Goal: Information Seeking & Learning: Learn about a topic

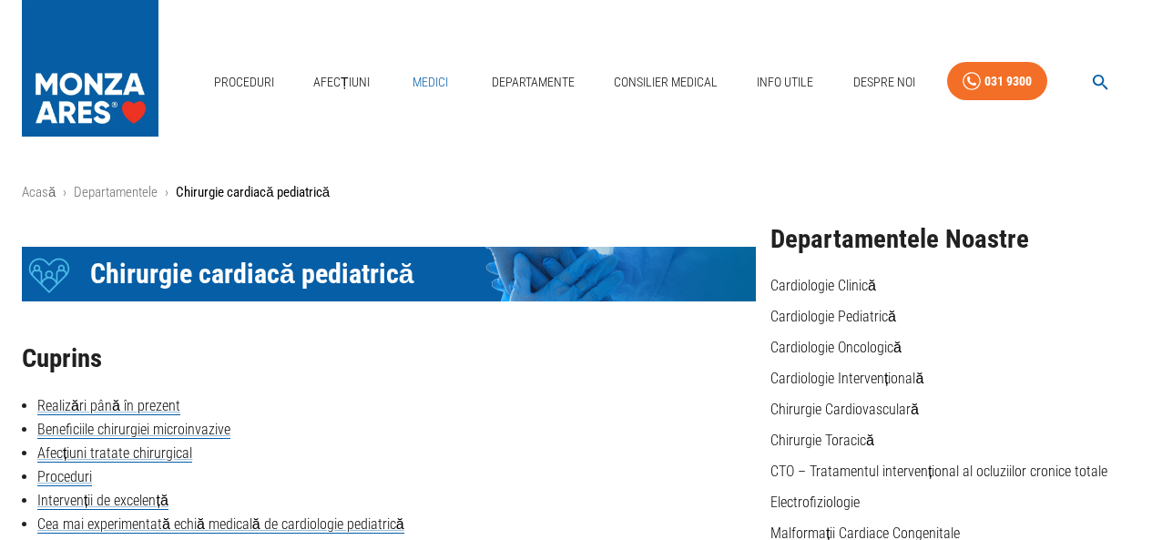
click at [436, 77] on link "Medici" at bounding box center [431, 82] width 58 height 37
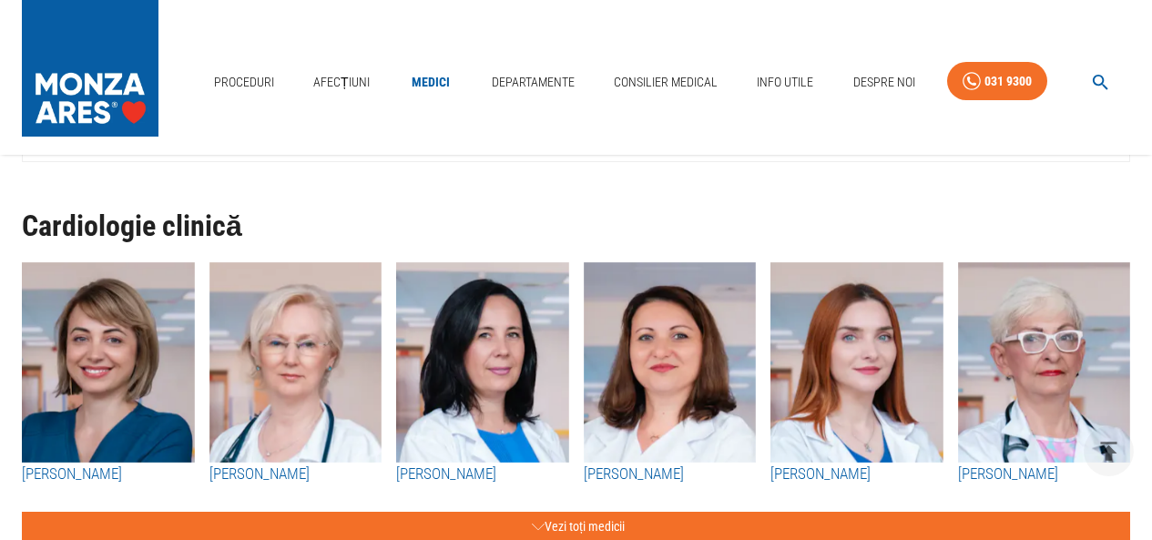
scroll to position [364, 0]
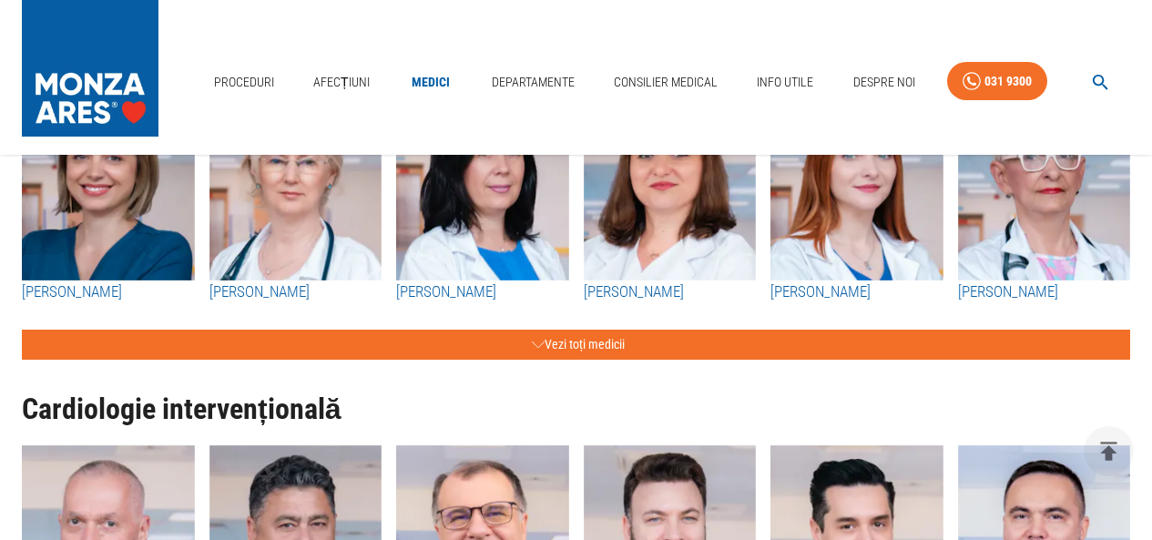
click at [133, 226] on img "button" at bounding box center [108, 180] width 173 height 200
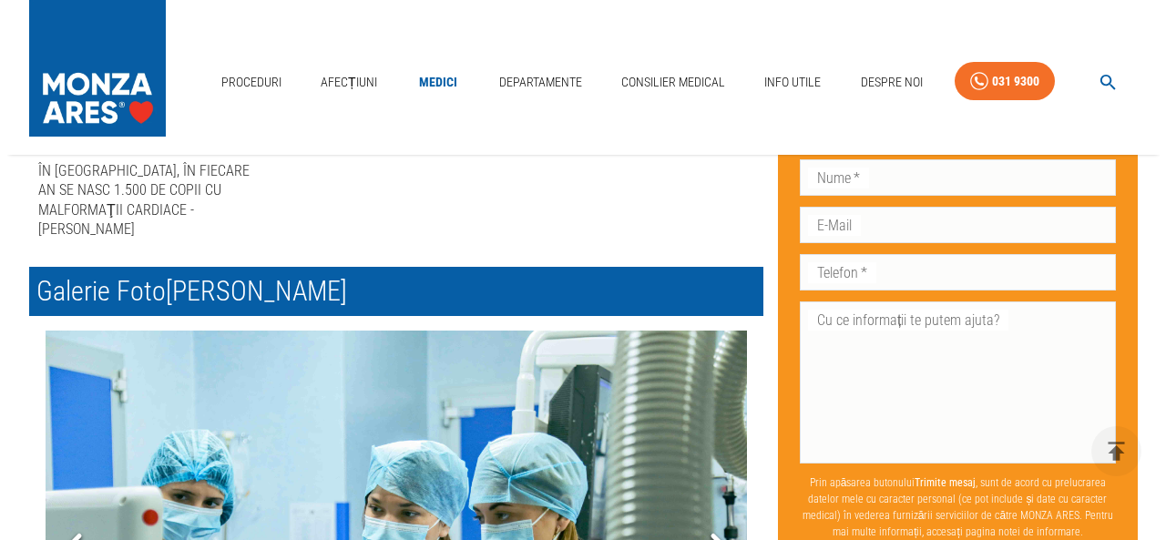
scroll to position [1002, 0]
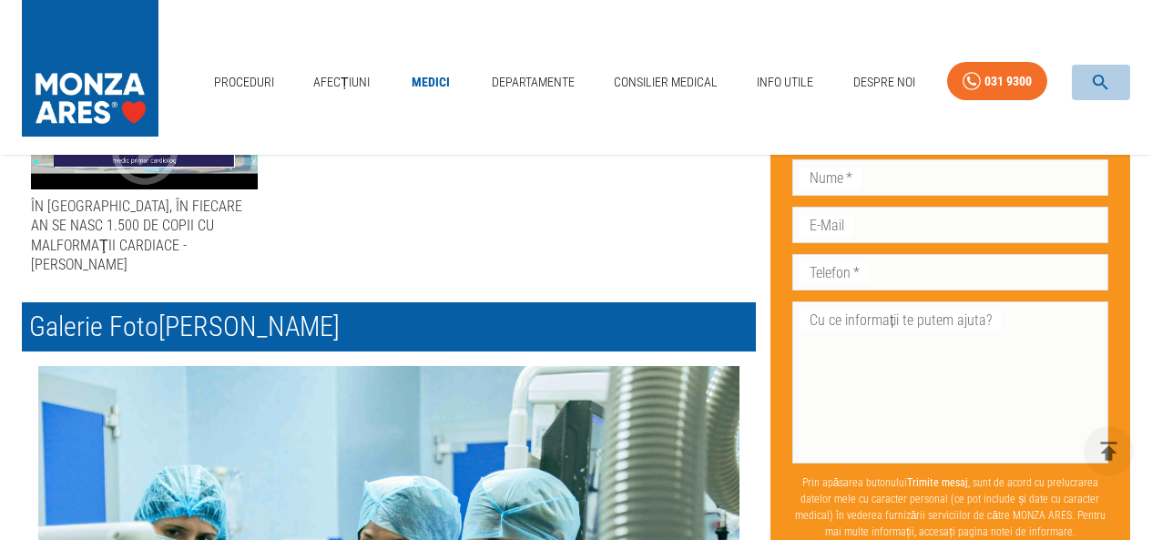
click at [1100, 79] on icon "button" at bounding box center [1100, 82] width 21 height 21
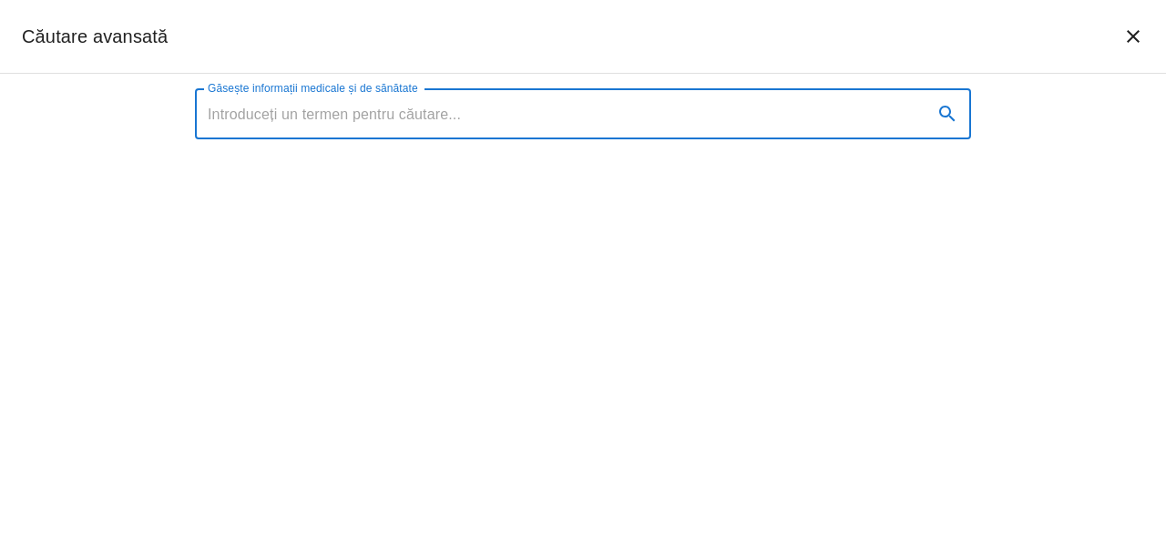
click at [764, 125] on input "Găsește informații medicale și de sănătate" at bounding box center [556, 113] width 723 height 51
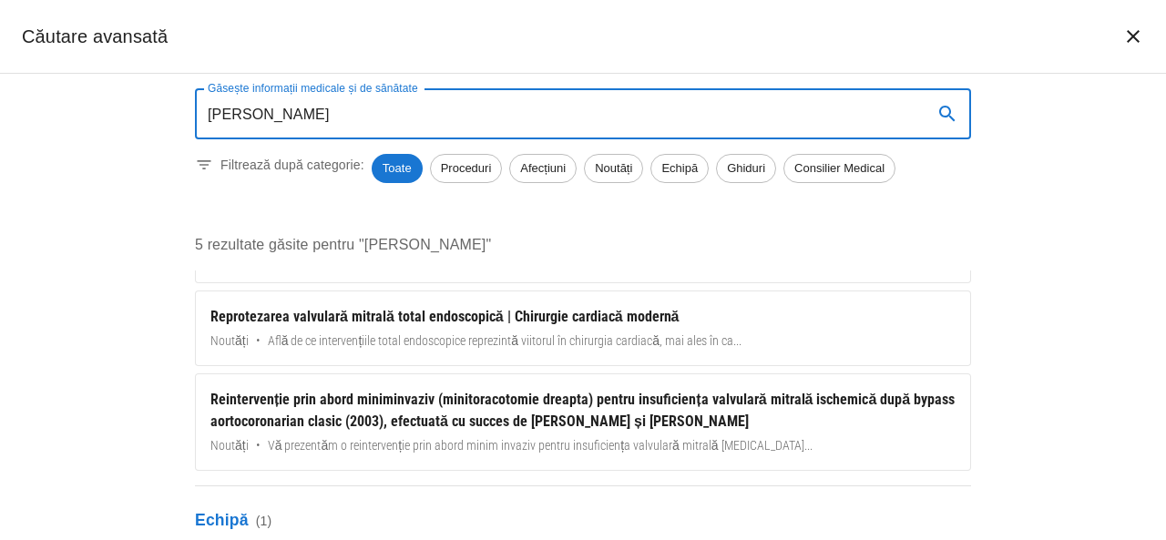
scroll to position [257, 0]
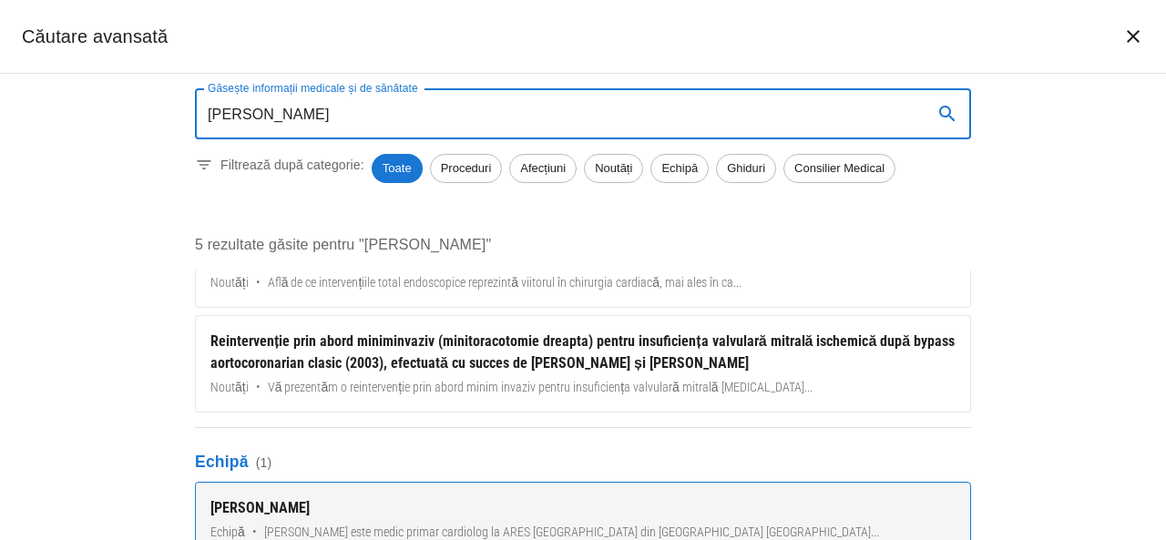
type input "[PERSON_NAME]"
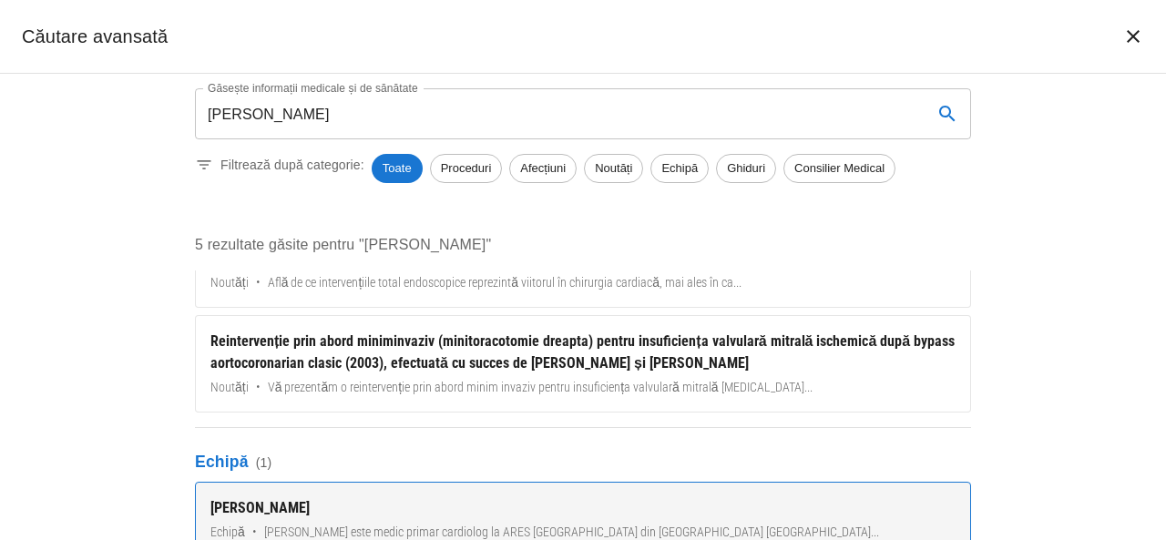
click at [267, 505] on div "[PERSON_NAME]" at bounding box center [582, 508] width 745 height 22
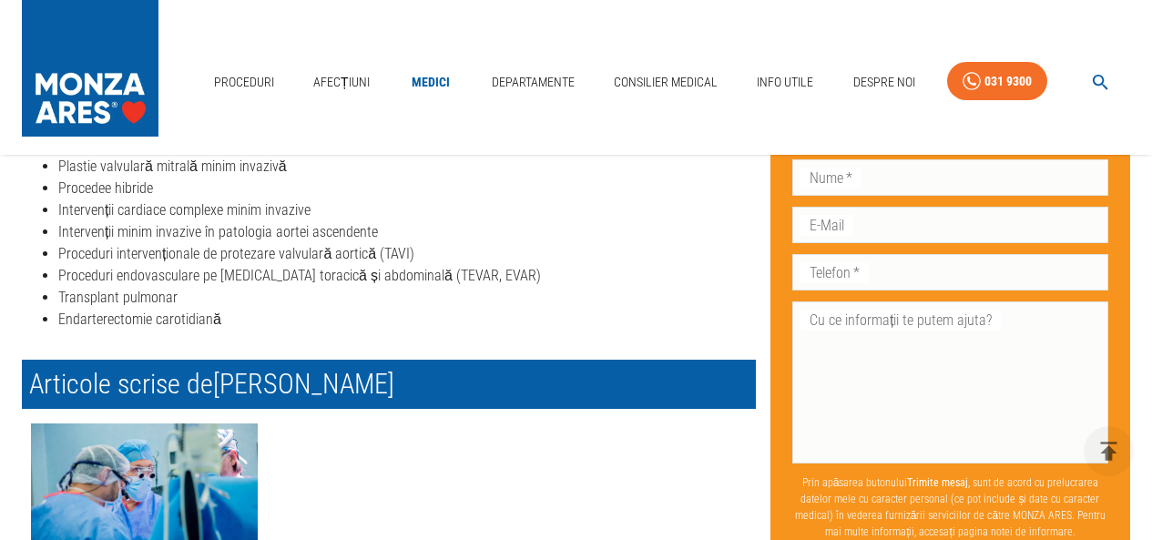
scroll to position [1093, 0]
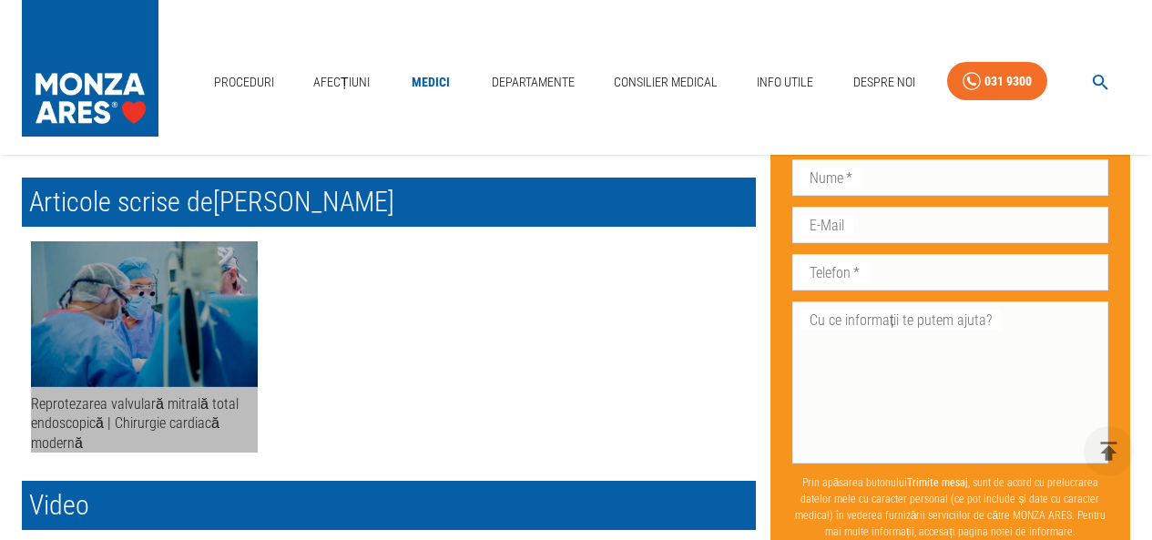
click at [150, 395] on div "Reprotezarea valvulară mitrală total endoscopică | Chirurgie cardiacă modernă" at bounding box center [144, 423] width 227 height 58
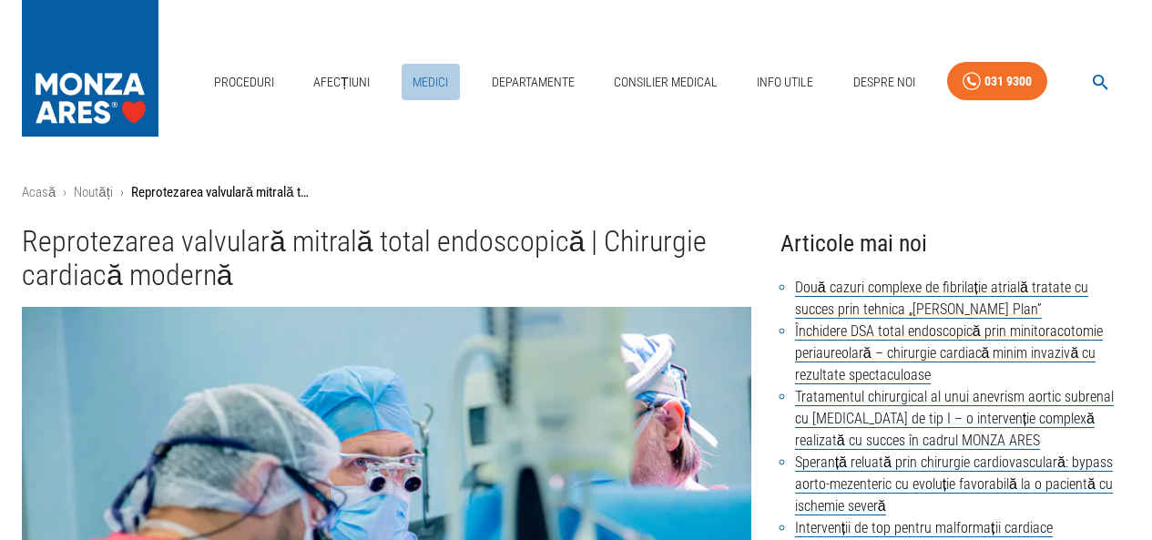
click at [419, 82] on link "Medici" at bounding box center [431, 82] width 58 height 37
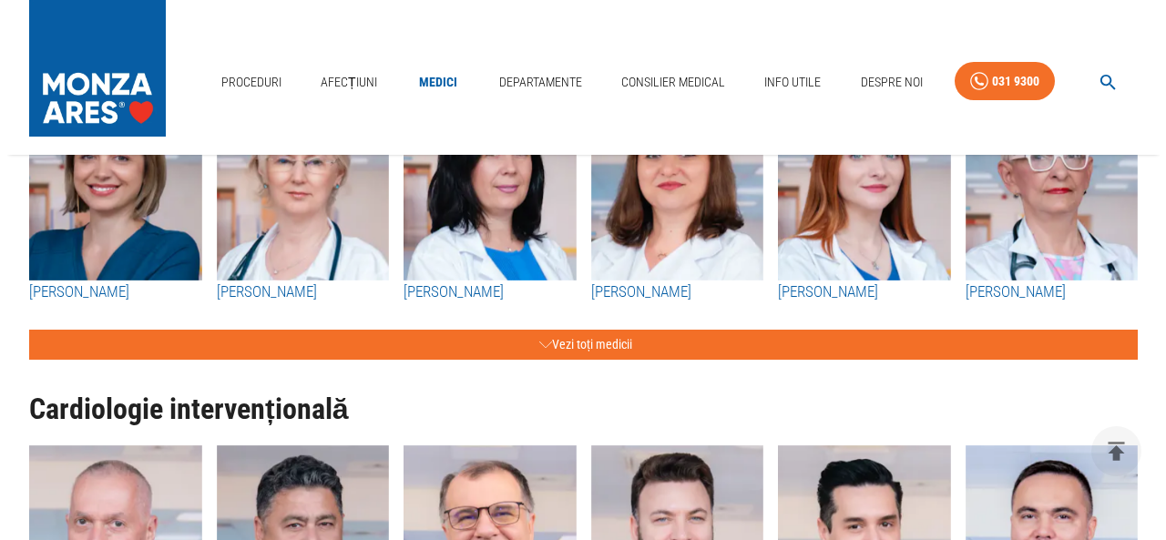
scroll to position [820, 0]
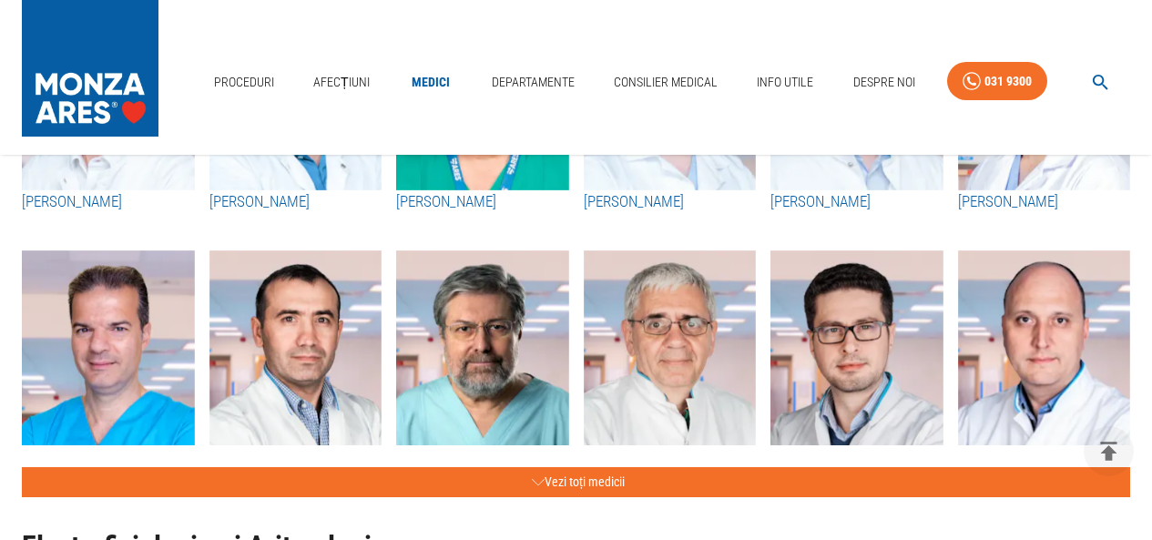
click at [1099, 82] on icon "button" at bounding box center [1100, 82] width 21 height 21
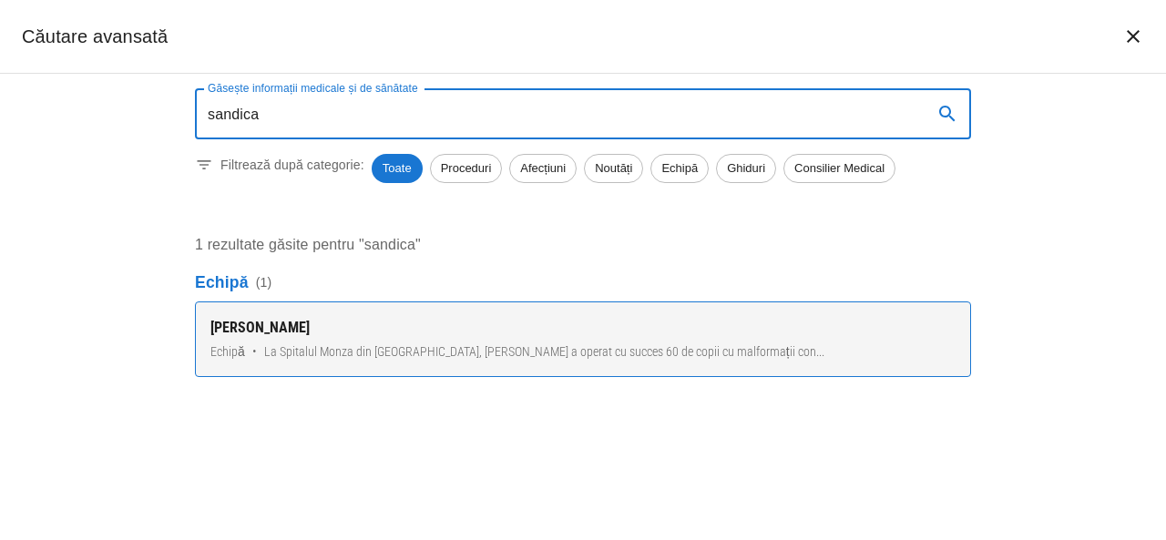
type input "sandica"
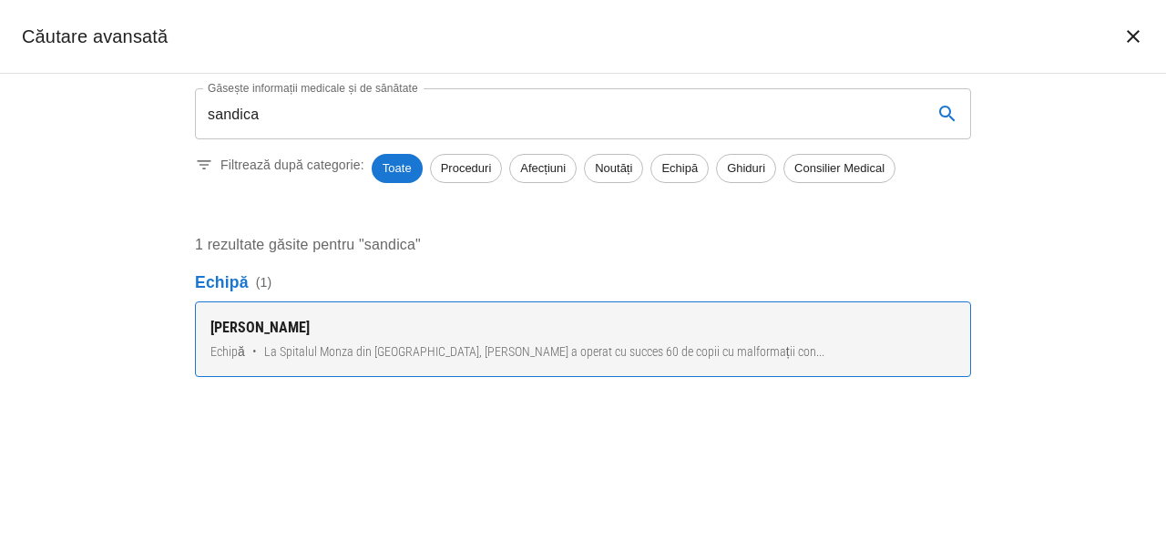
click at [284, 332] on div "[PERSON_NAME]" at bounding box center [582, 328] width 745 height 22
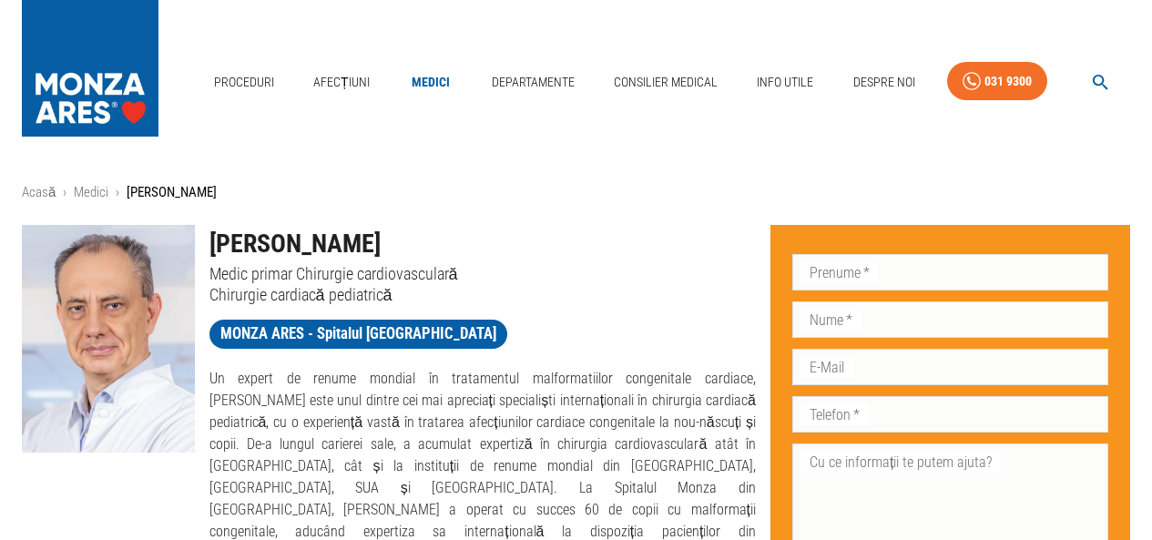
click at [1097, 76] on icon "button" at bounding box center [1100, 82] width 15 height 15
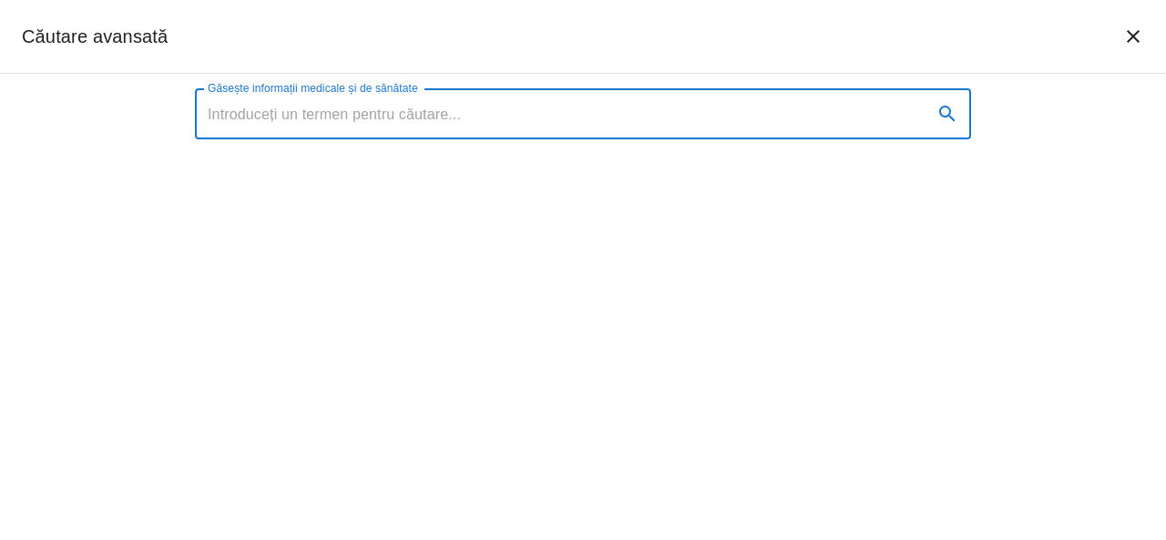
click at [705, 124] on input "Găsește informații medicale și de sănătate" at bounding box center [556, 113] width 723 height 51
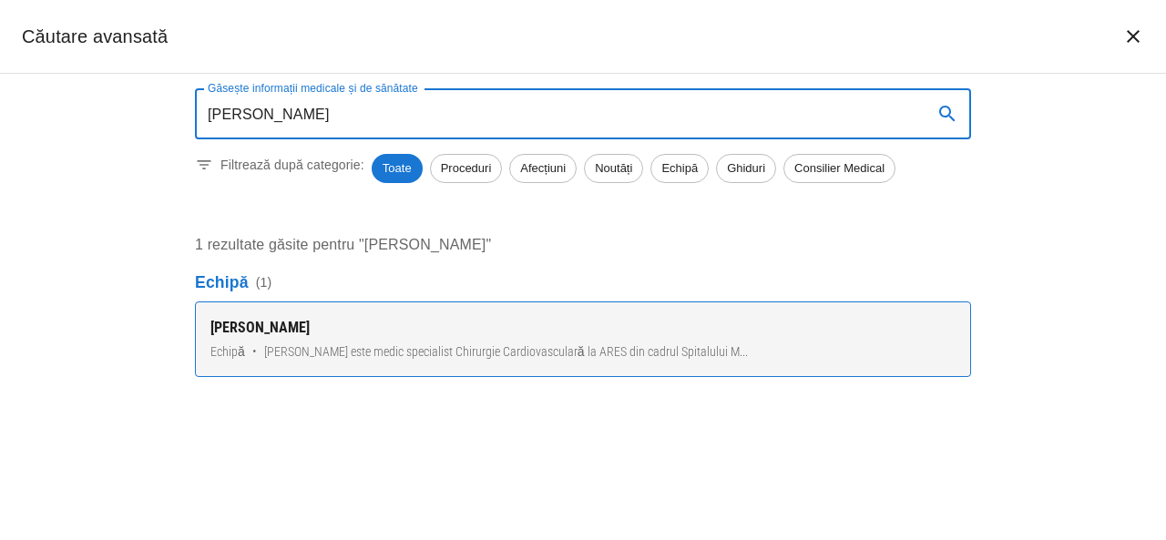
type input "[PERSON_NAME]"
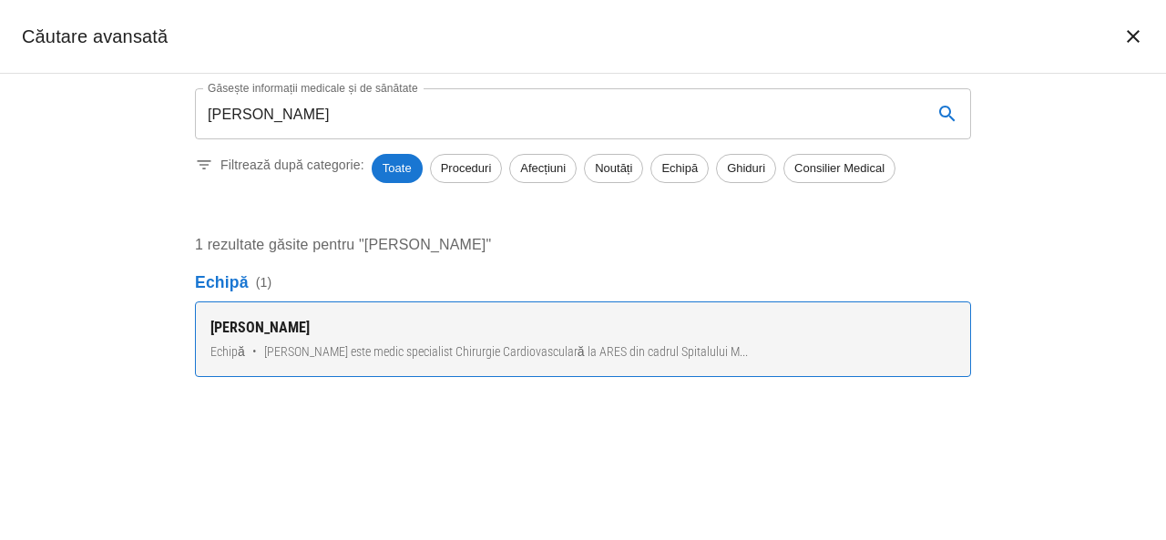
click at [253, 323] on div "[PERSON_NAME]" at bounding box center [582, 328] width 745 height 22
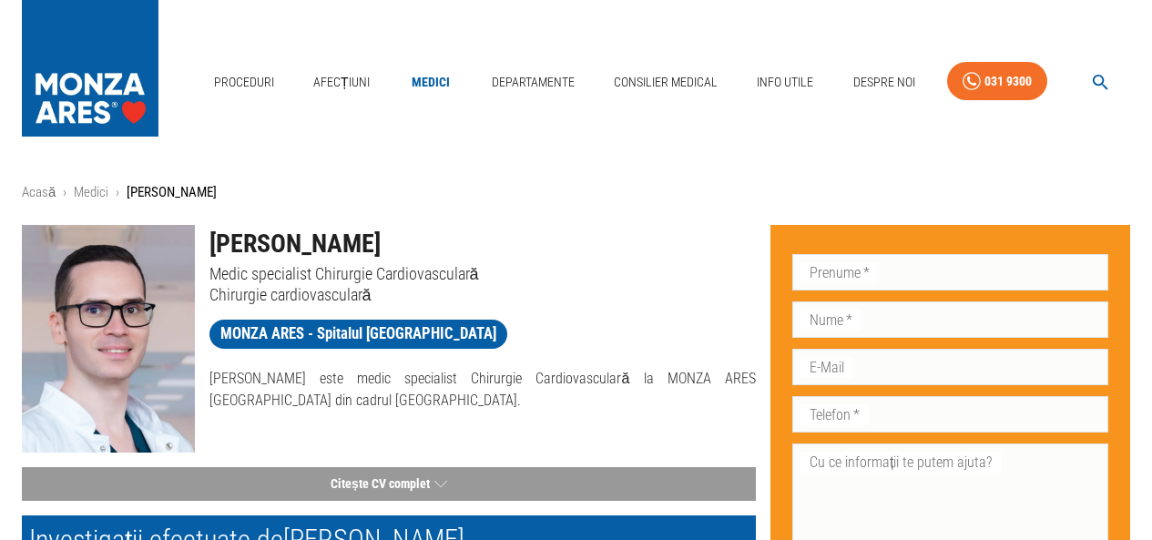
click at [1102, 80] on icon "button" at bounding box center [1100, 82] width 21 height 21
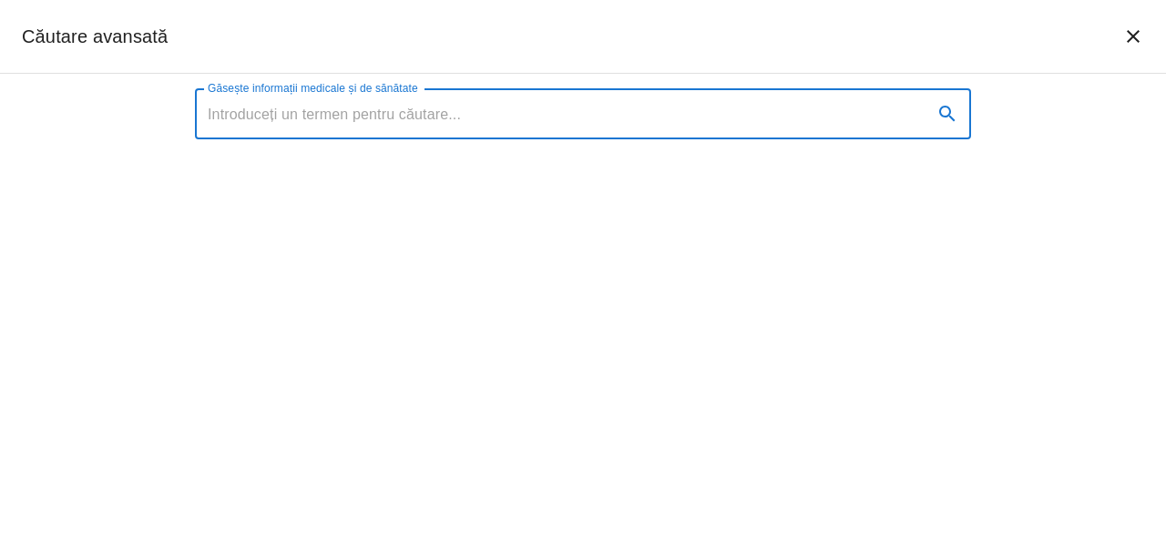
click at [465, 118] on input "Găsește informații medicale și de sănătate" at bounding box center [556, 113] width 723 height 51
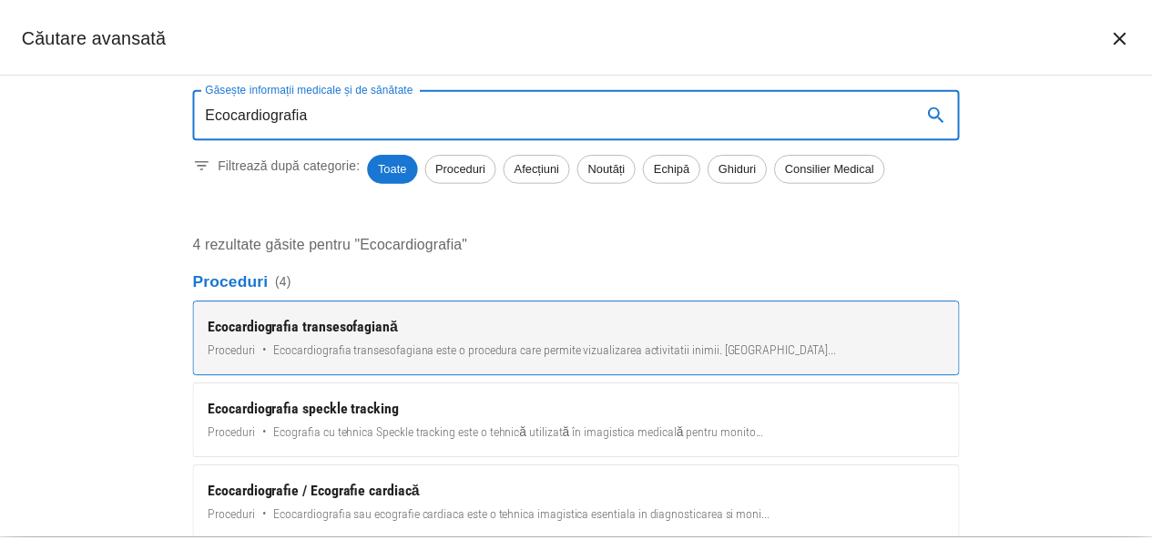
scroll to position [53, 0]
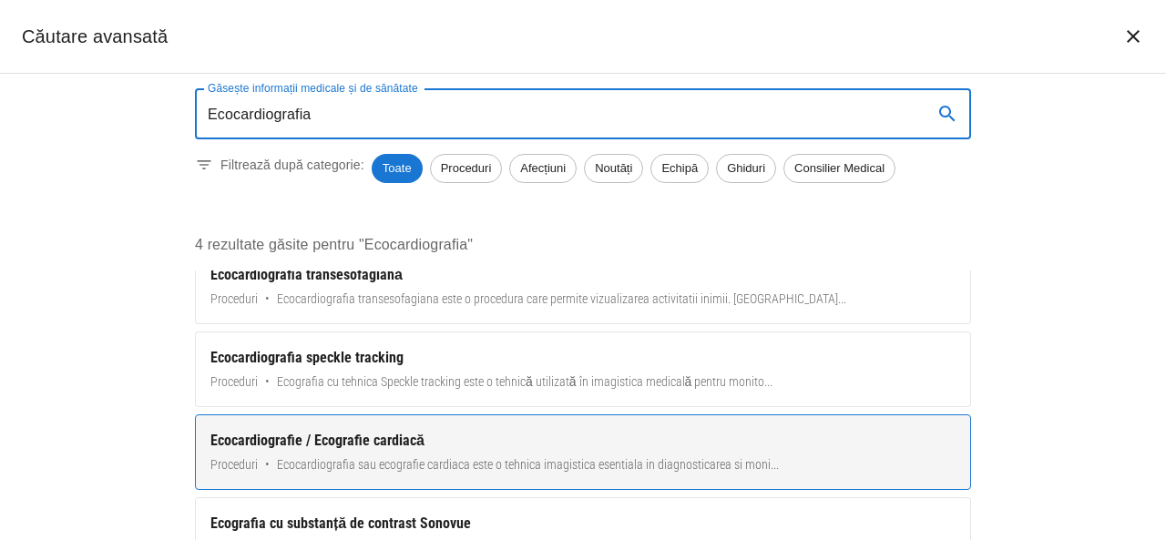
type input "Ecocardiografia"
click at [341, 440] on div "Ecocardiografie / Ecografie cardiacă" at bounding box center [582, 441] width 745 height 22
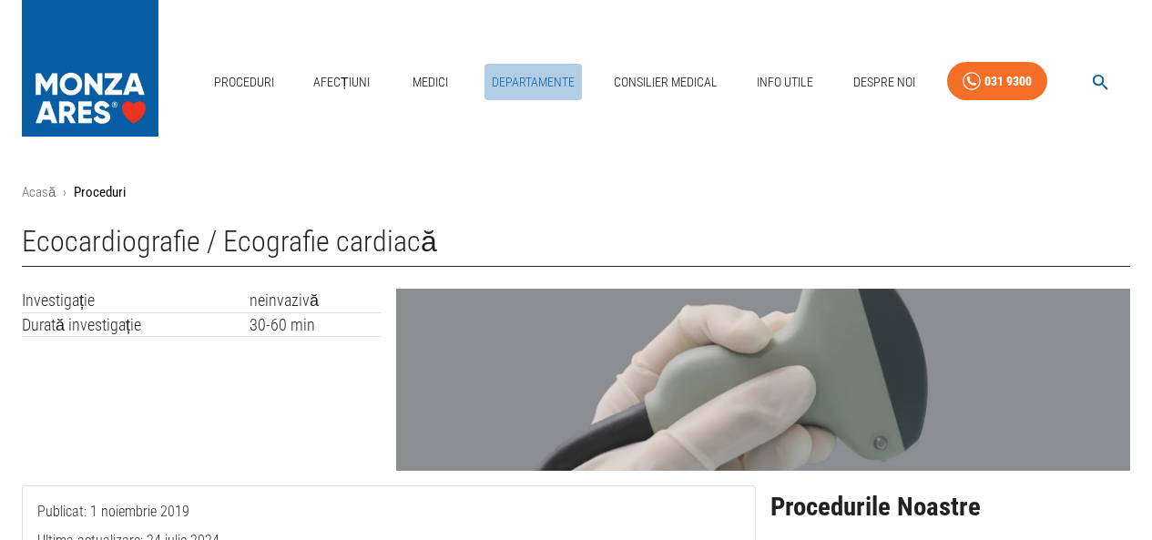
click at [507, 82] on link "Departamente" at bounding box center [532, 82] width 97 height 37
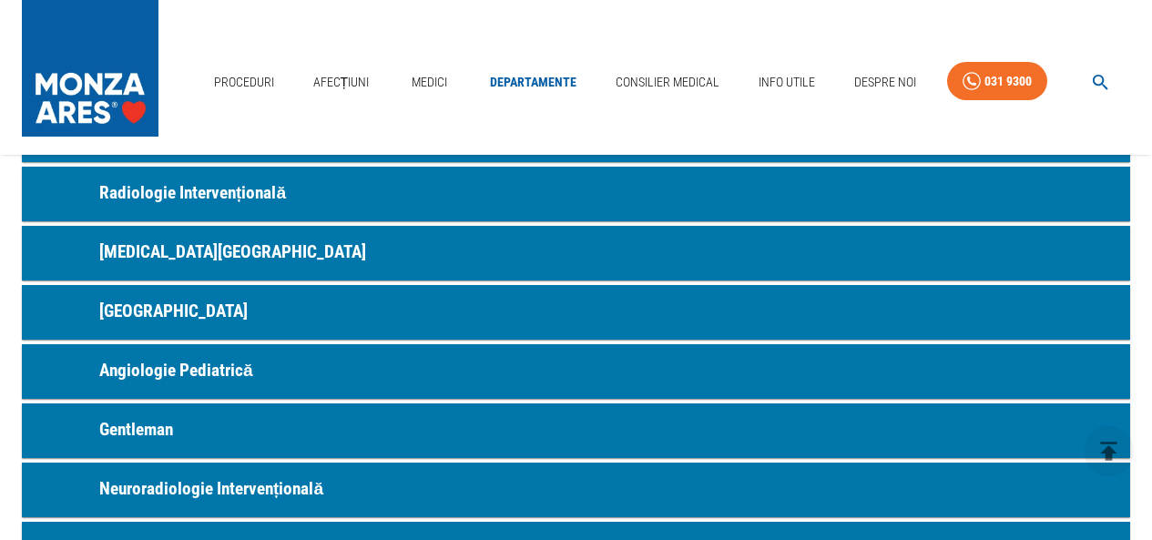
scroll to position [1002, 0]
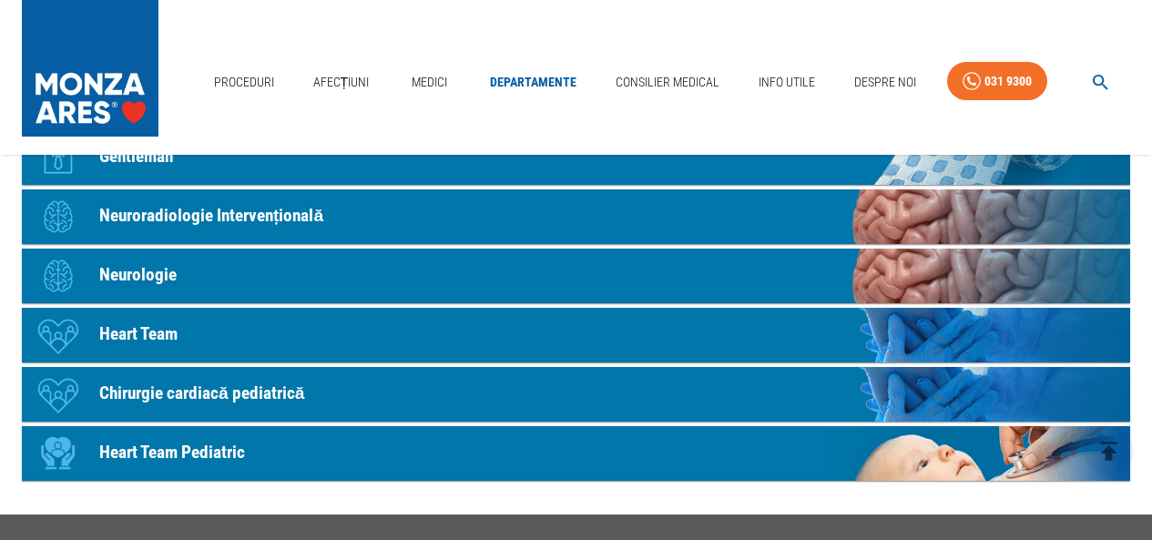
click at [186, 450] on p "Heart Team Pediatric" at bounding box center [172, 453] width 146 height 26
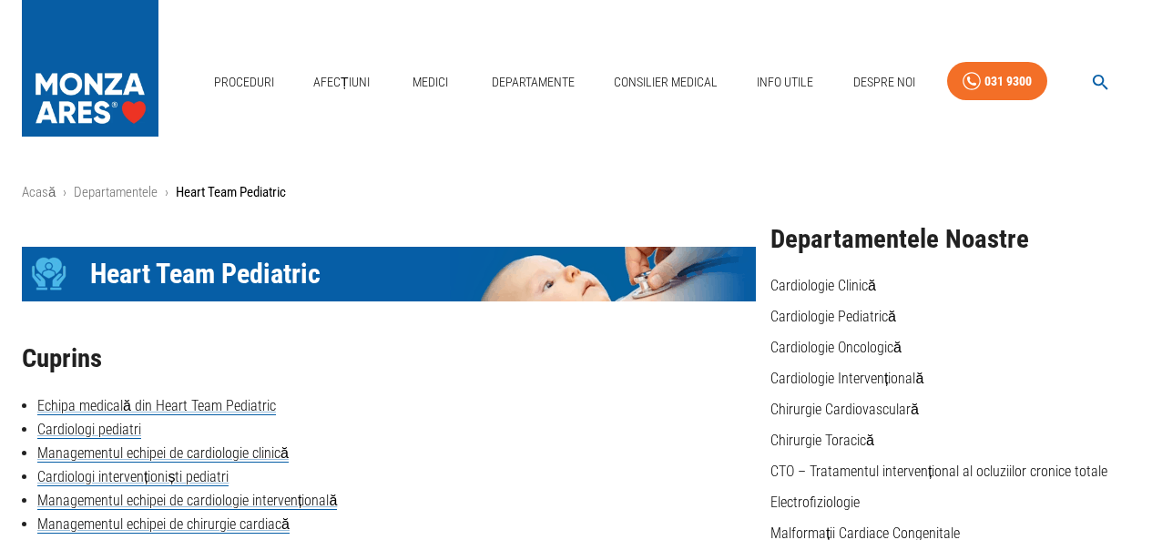
click at [1096, 82] on icon "button" at bounding box center [1100, 82] width 21 height 21
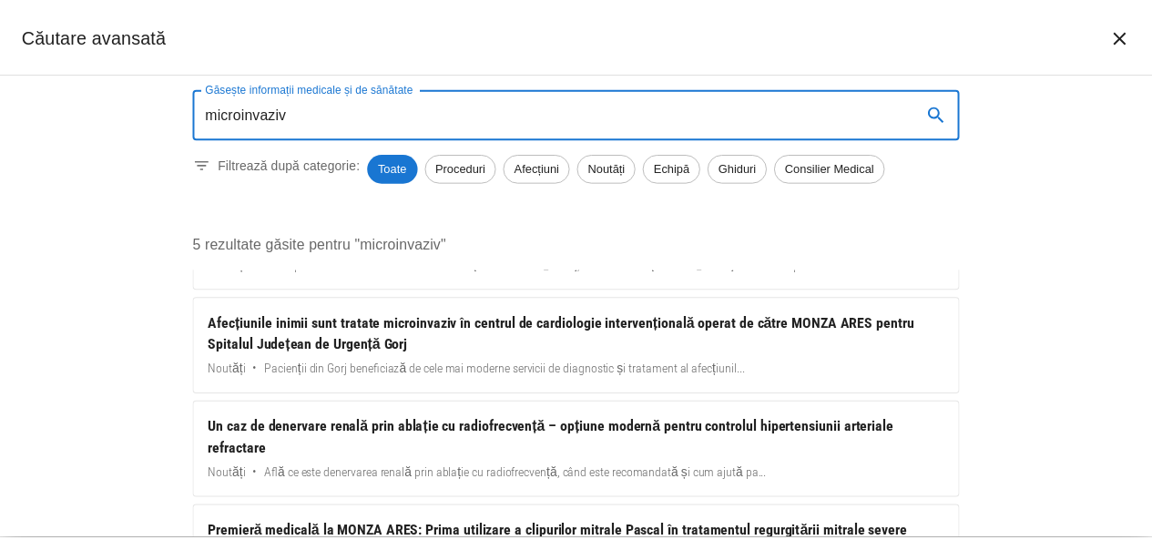
scroll to position [179, 0]
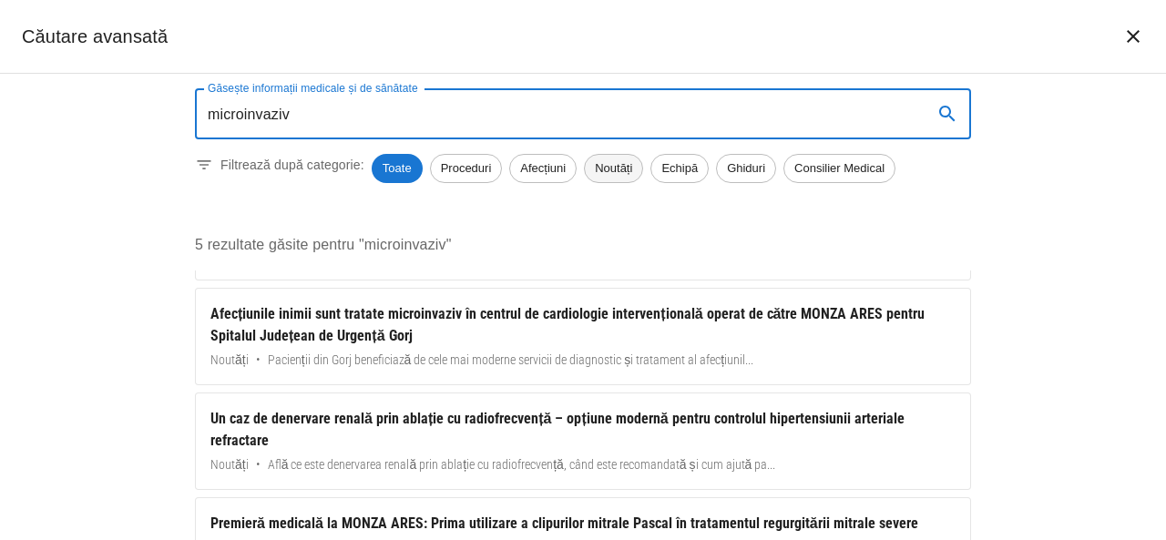
type input "microinvaziv"
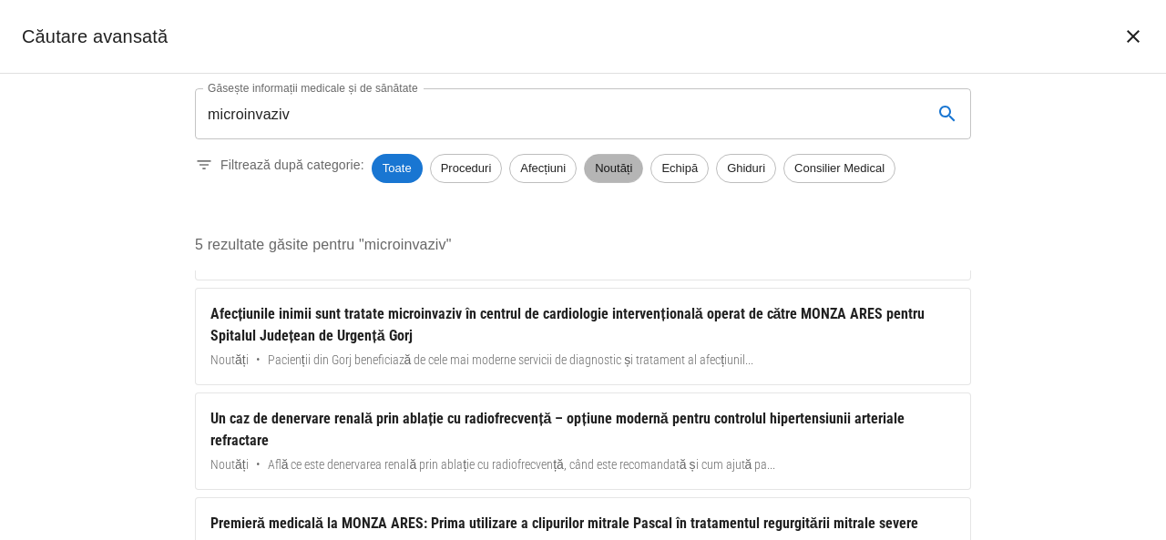
click at [602, 165] on span "Noutăți" at bounding box center [613, 168] width 57 height 18
click at [541, 171] on span "Afecțiuni" at bounding box center [543, 168] width 66 height 18
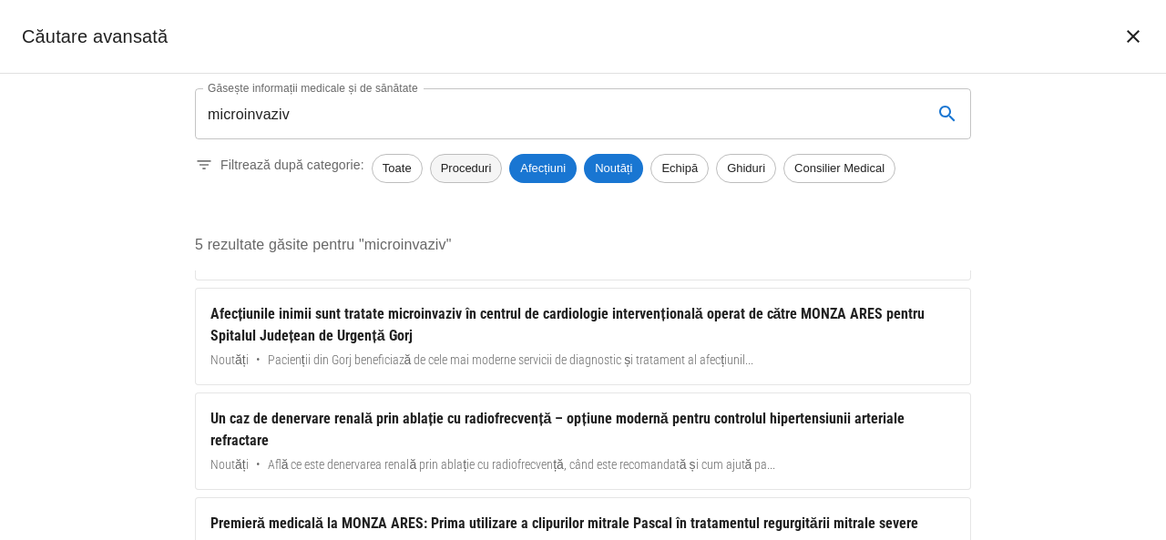
click at [461, 168] on span "Proceduri" at bounding box center [466, 168] width 71 height 18
click at [1121, 29] on button "închide căutarea" at bounding box center [1133, 37] width 44 height 44
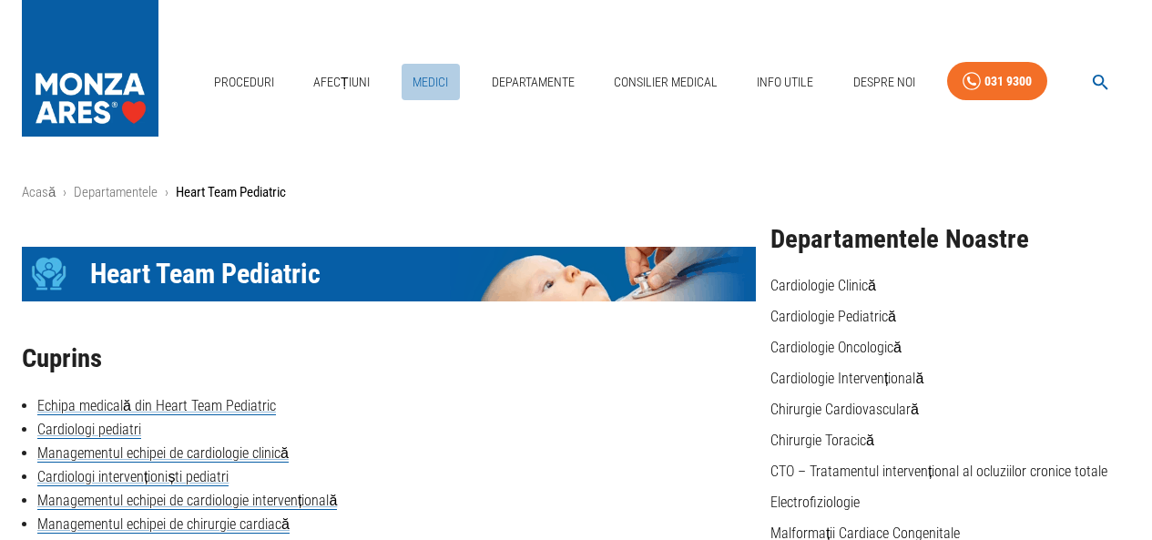
click at [427, 84] on link "Medici" at bounding box center [431, 82] width 58 height 37
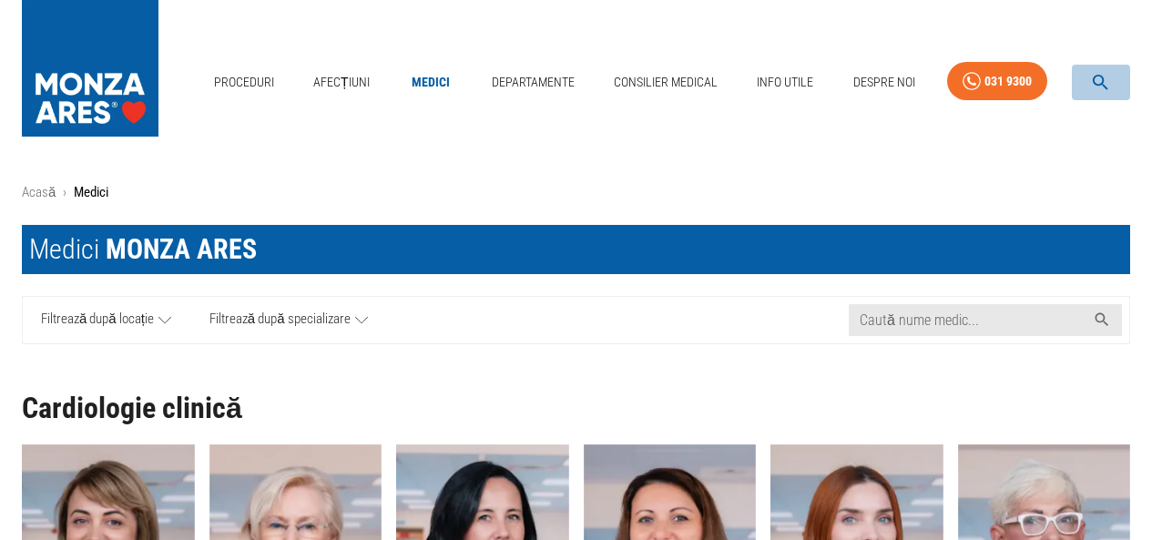
click at [1106, 77] on icon "button" at bounding box center [1100, 82] width 21 height 21
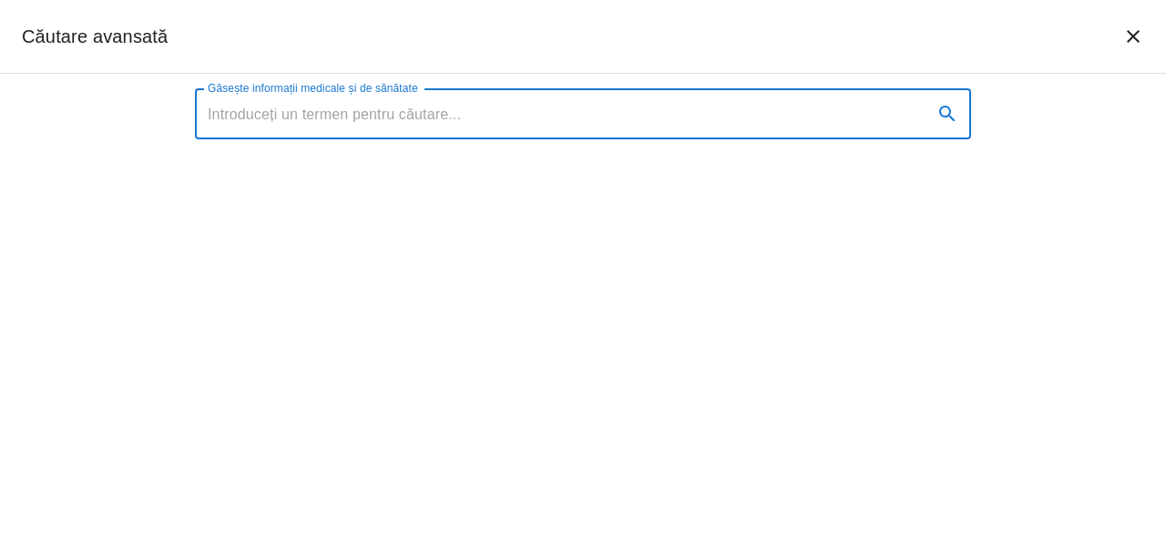
click at [514, 113] on input "Găsește informații medicale și de sănătate" at bounding box center [556, 113] width 723 height 51
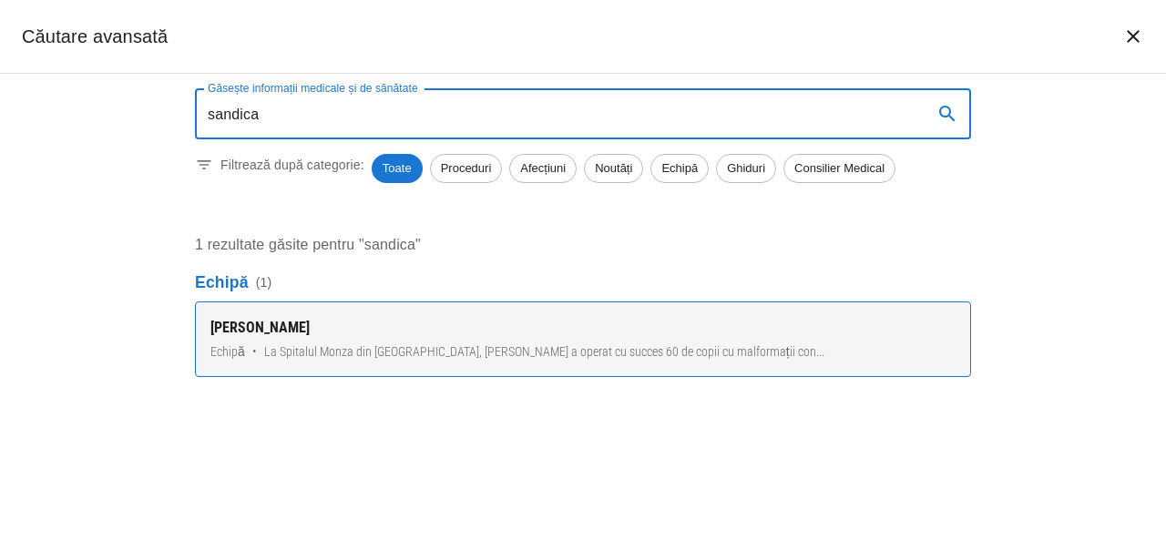
type input "sandica"
click at [256, 324] on div "[PERSON_NAME]" at bounding box center [582, 328] width 745 height 22
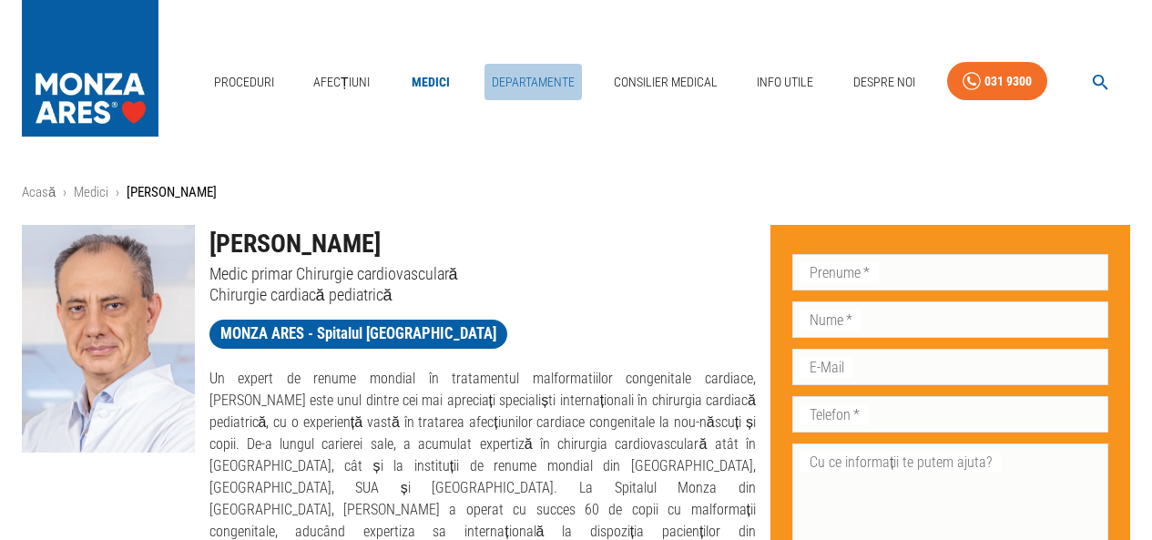
click at [525, 80] on link "Departamente" at bounding box center [532, 82] width 97 height 37
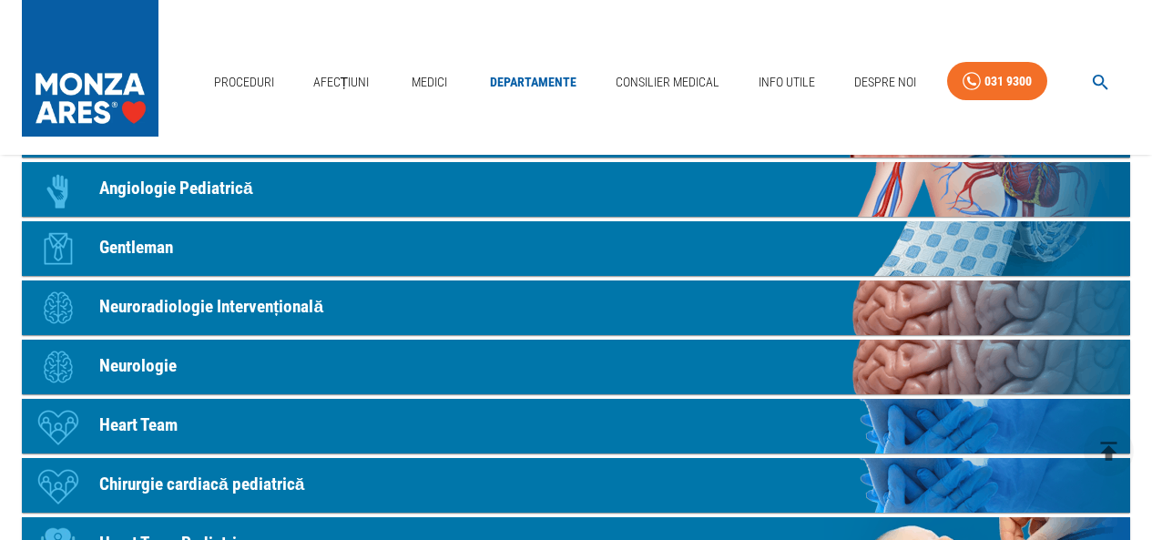
scroll to position [1184, 0]
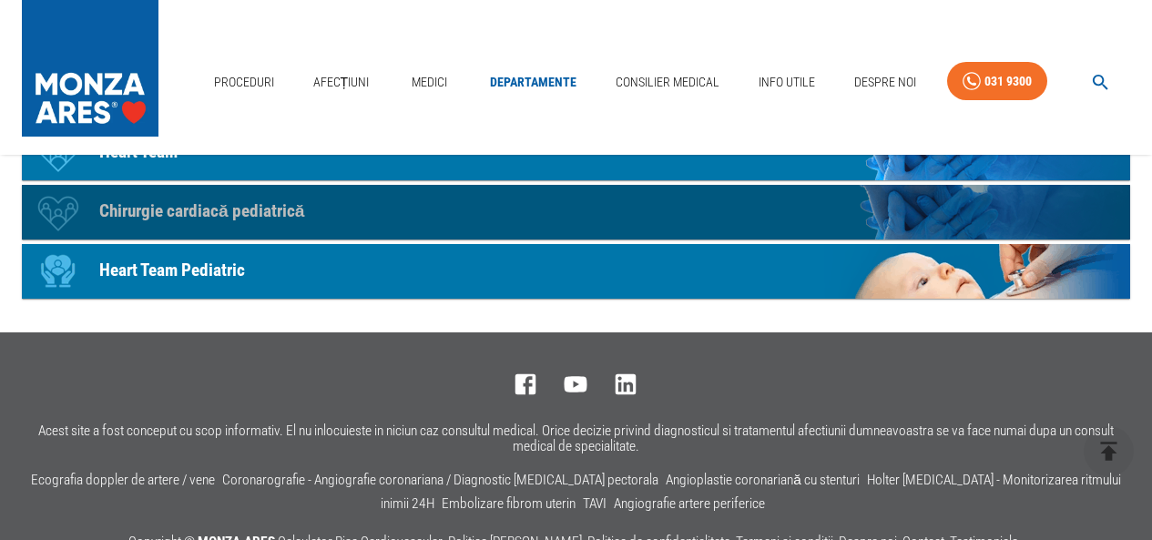
click at [233, 209] on p "Chirurgie cardiacă pediatrică" at bounding box center [201, 212] width 205 height 26
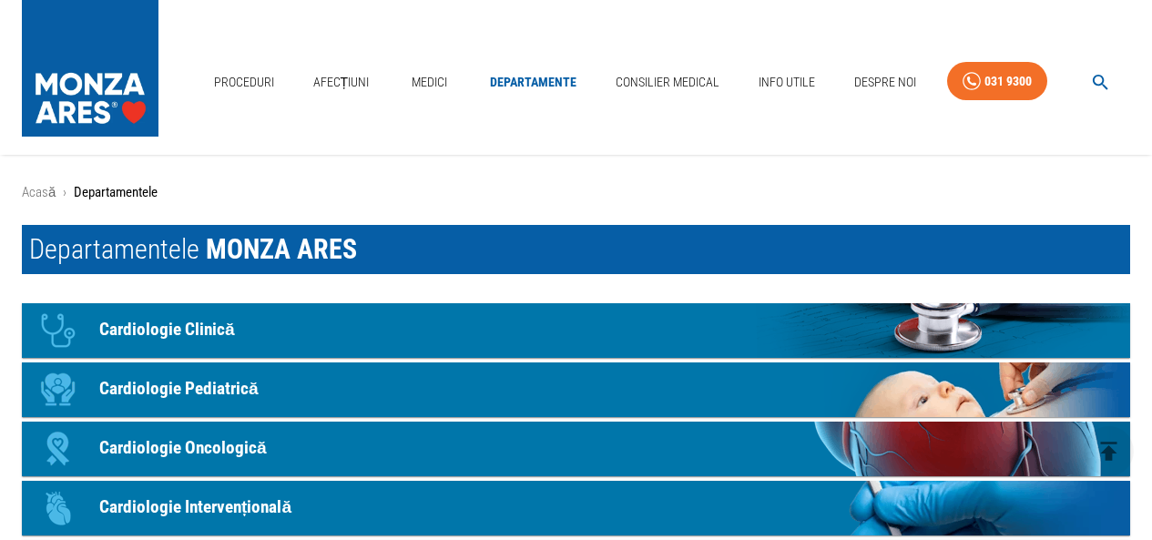
scroll to position [1184, 0]
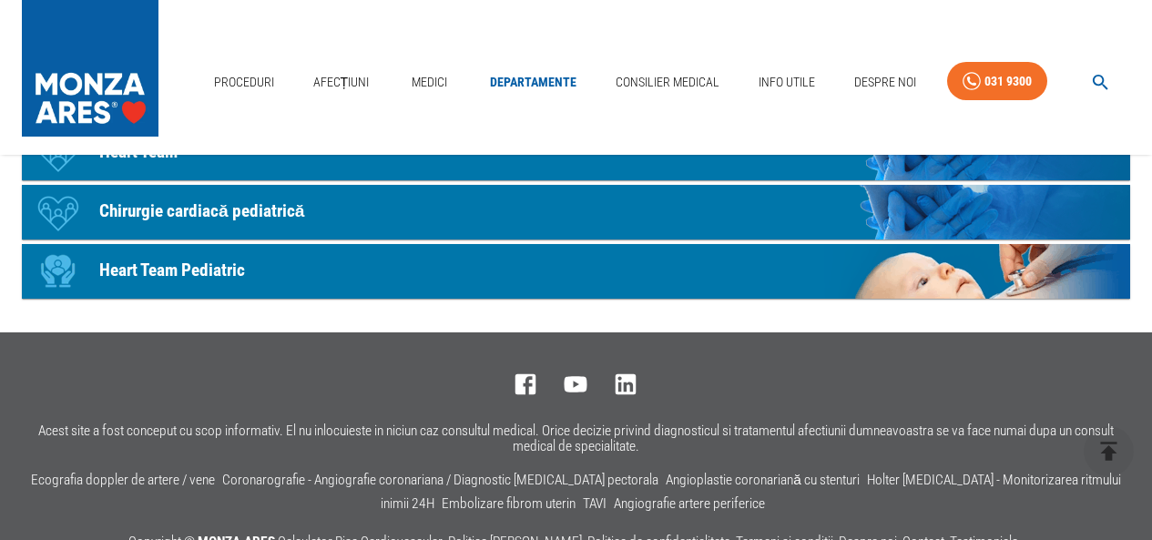
drag, startPoint x: 558, startPoint y: 79, endPoint x: 543, endPoint y: 106, distance: 30.6
click at [558, 79] on link "Departamente" at bounding box center [533, 82] width 101 height 37
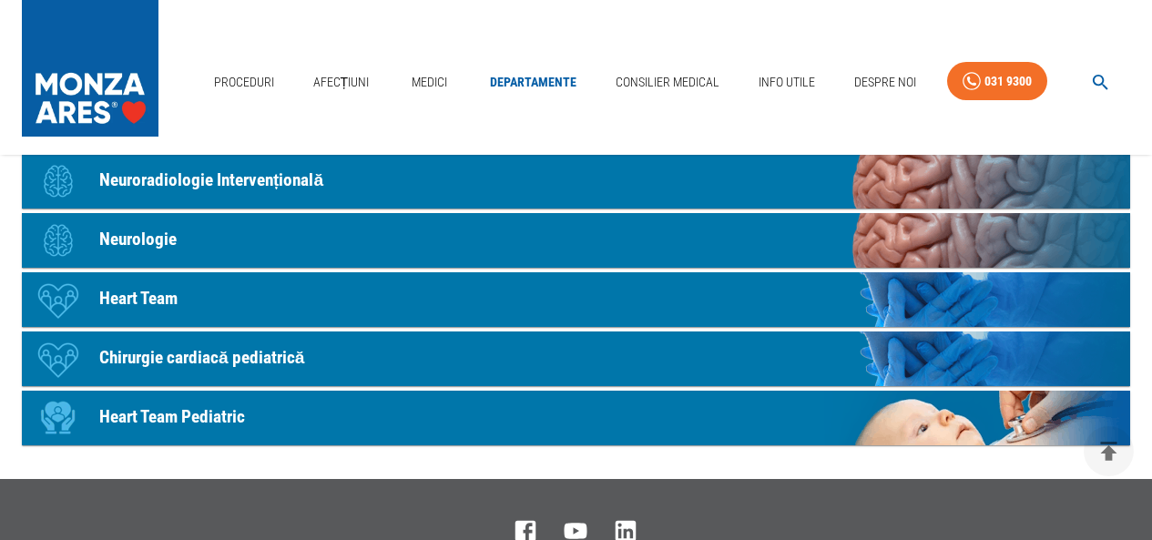
scroll to position [1093, 0]
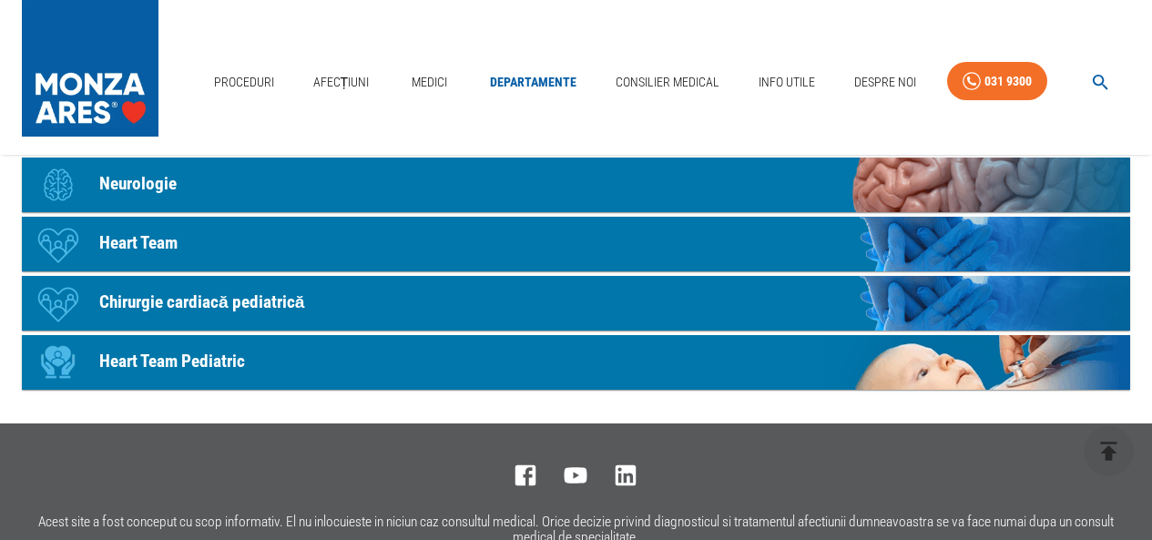
click at [180, 362] on p "Heart Team Pediatric" at bounding box center [172, 362] width 146 height 26
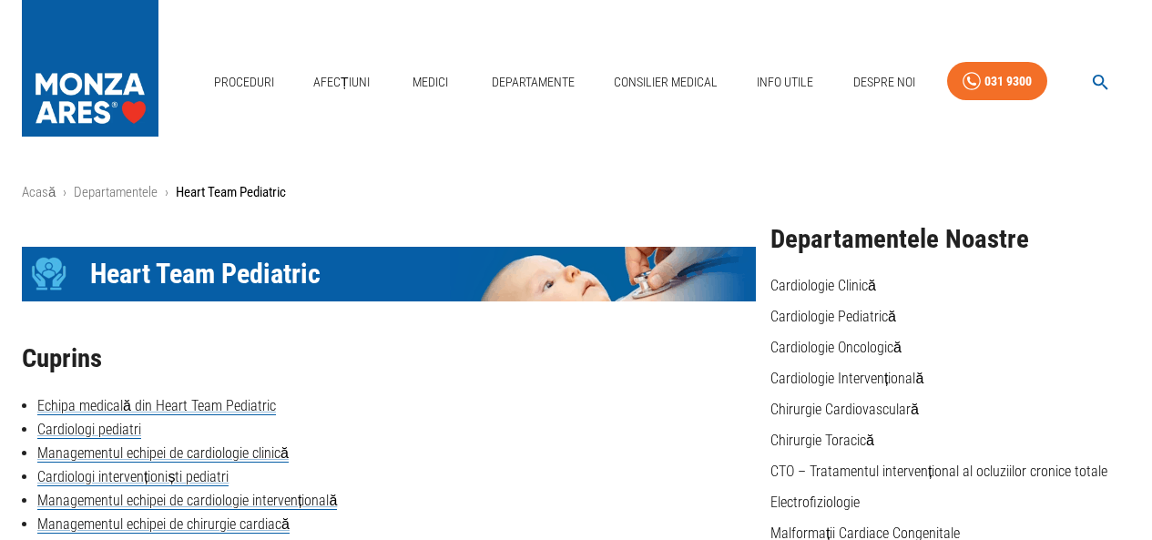
click at [1097, 79] on icon "button" at bounding box center [1100, 82] width 21 height 21
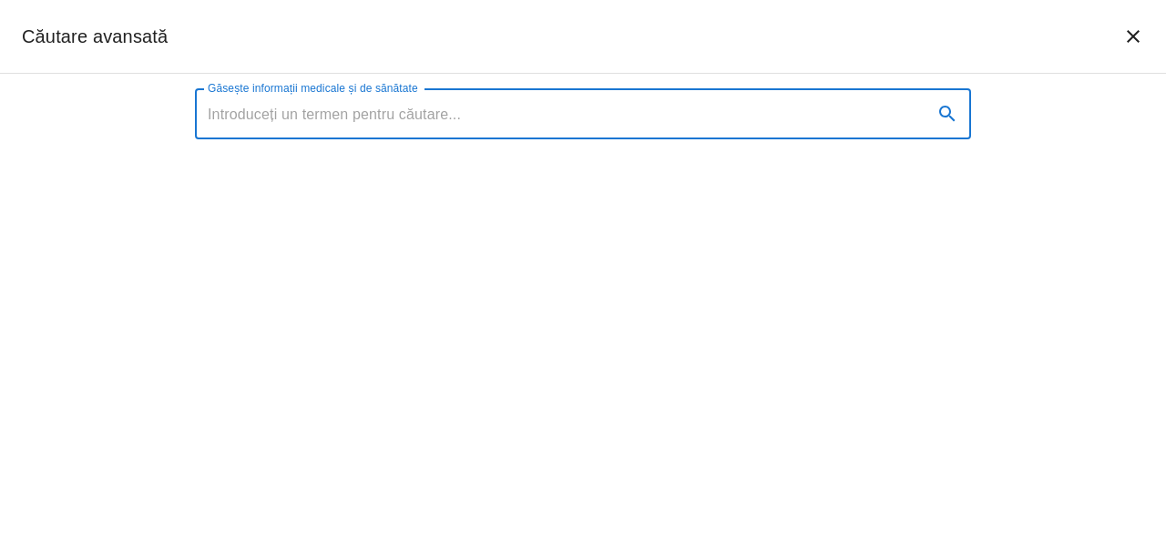
click at [358, 114] on input "Găsește informații medicale și de sănătate" at bounding box center [556, 113] width 723 height 51
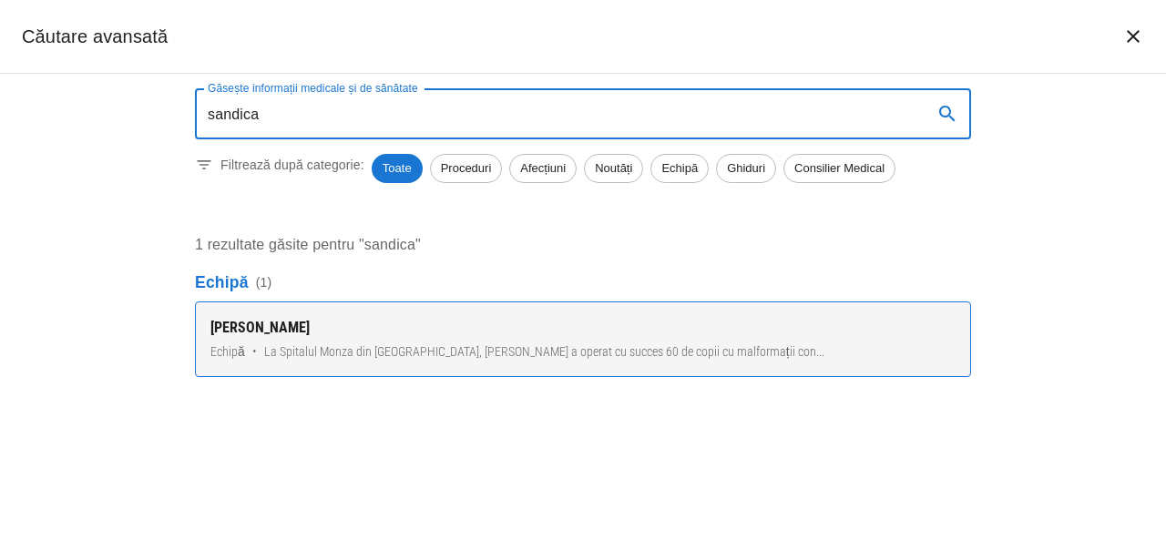
type input "sandica"
click at [279, 324] on div "[PERSON_NAME]" at bounding box center [582, 328] width 745 height 22
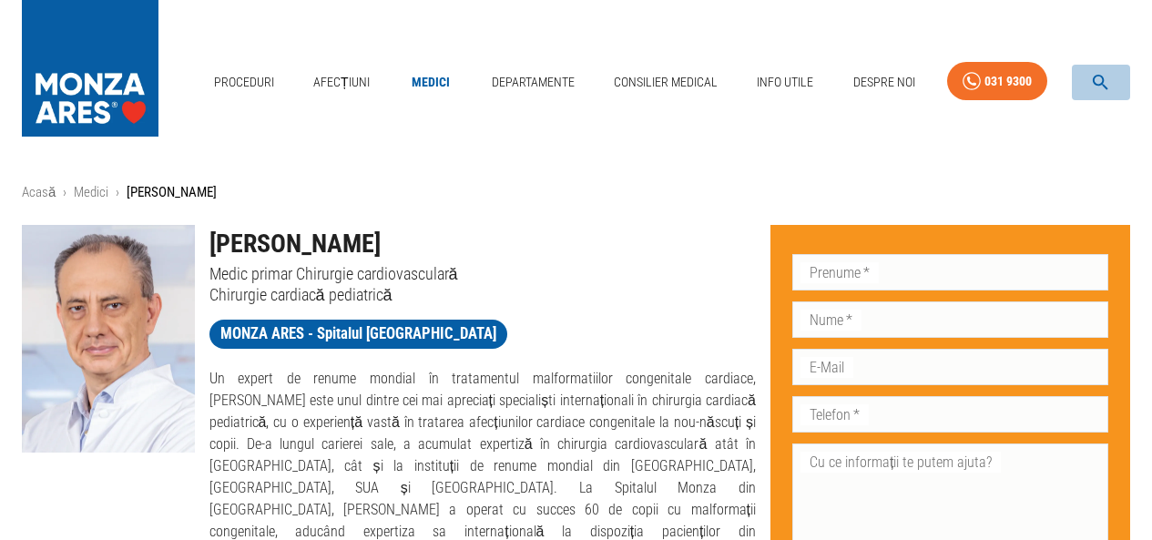
click at [1094, 77] on icon "button" at bounding box center [1100, 82] width 21 height 21
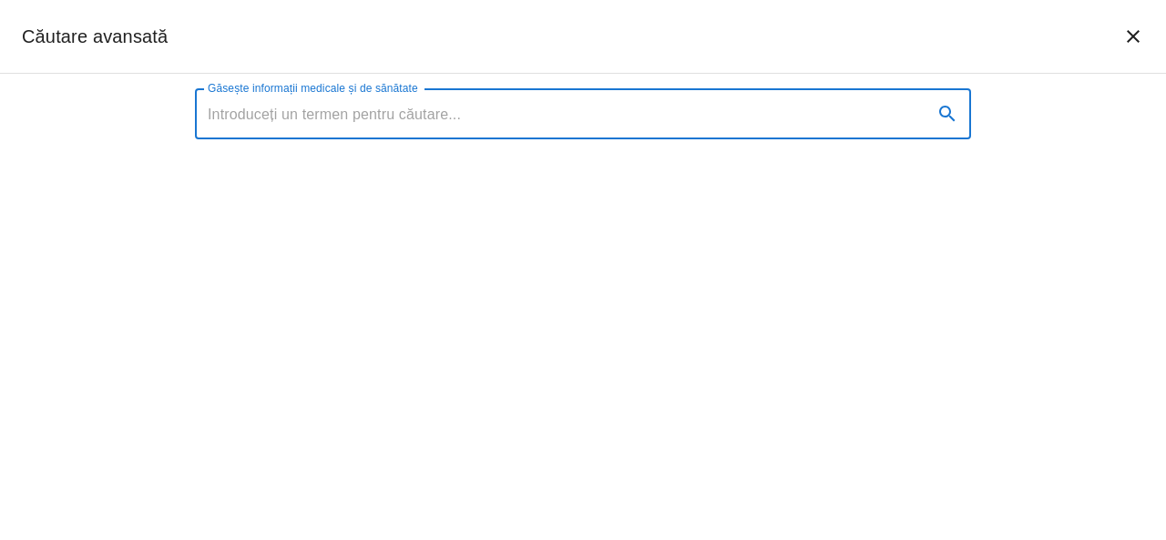
click at [430, 124] on input "Găsește informații medicale și de sănătate" at bounding box center [556, 113] width 723 height 51
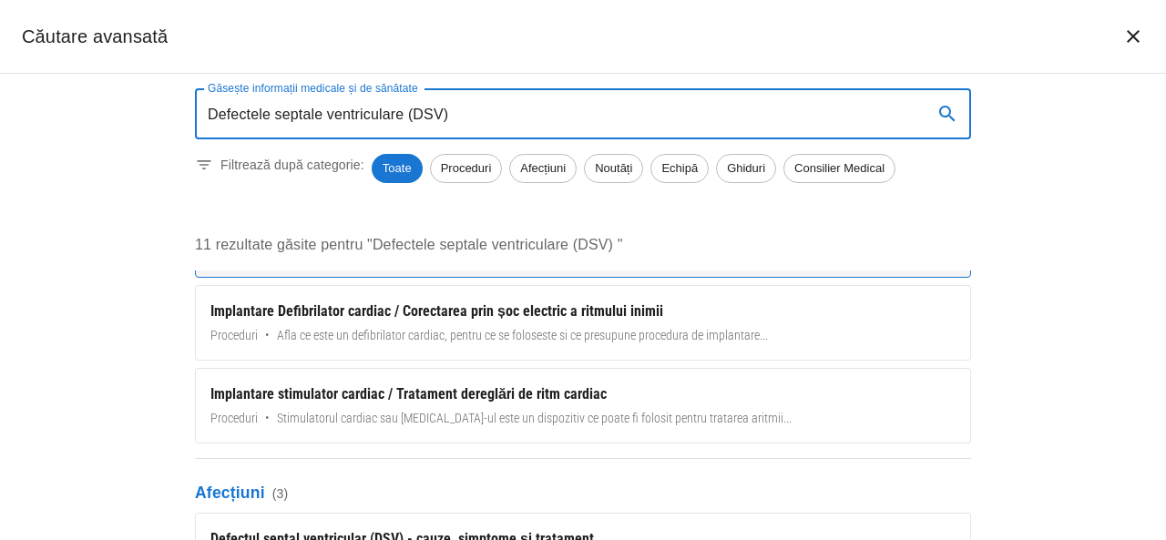
scroll to position [364, 0]
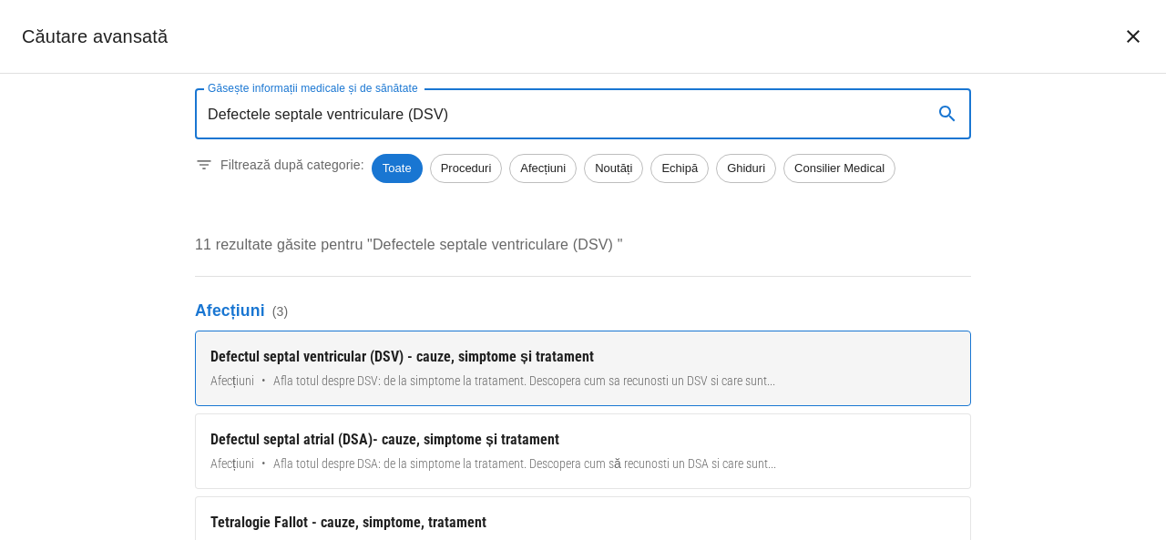
type input "Defectele septale ventriculare (DSV)"
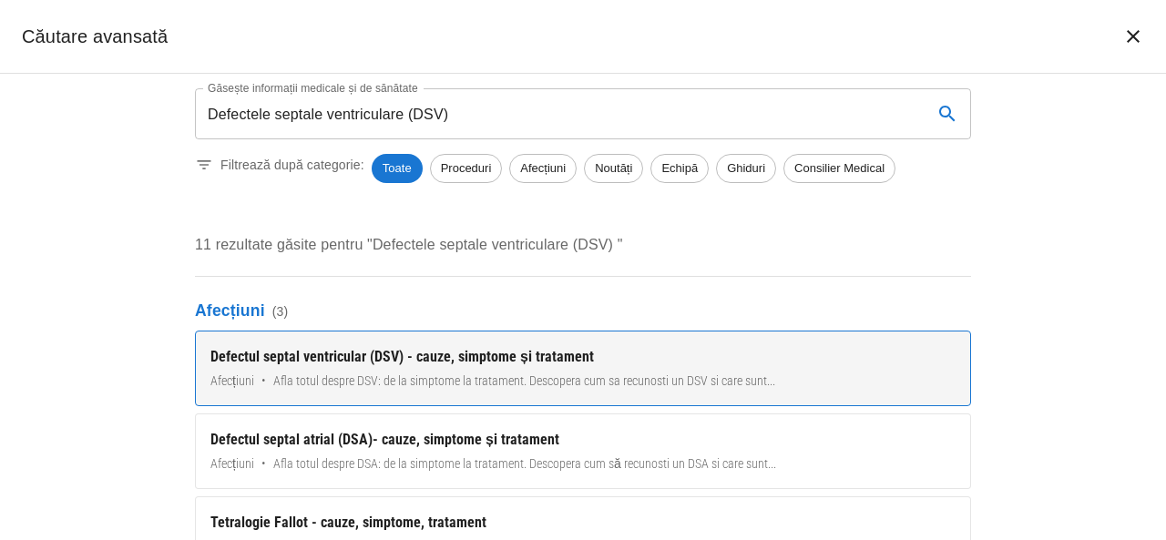
click at [441, 354] on div "Defectul septal ventricular (DSV) - cauze, simptome și tratament" at bounding box center [582, 357] width 745 height 22
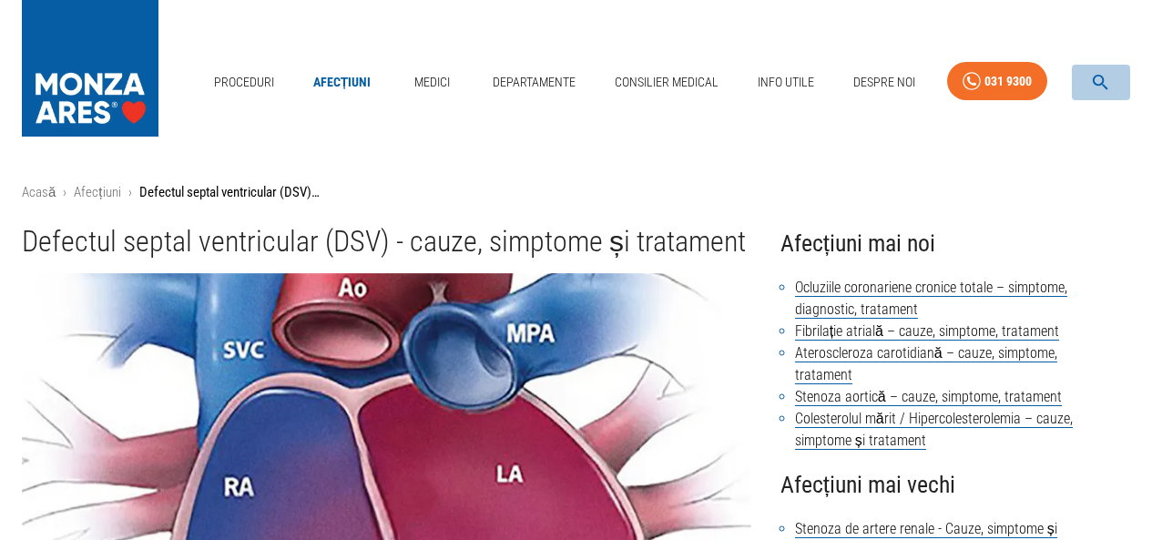
click at [1101, 78] on icon "button" at bounding box center [1100, 82] width 21 height 21
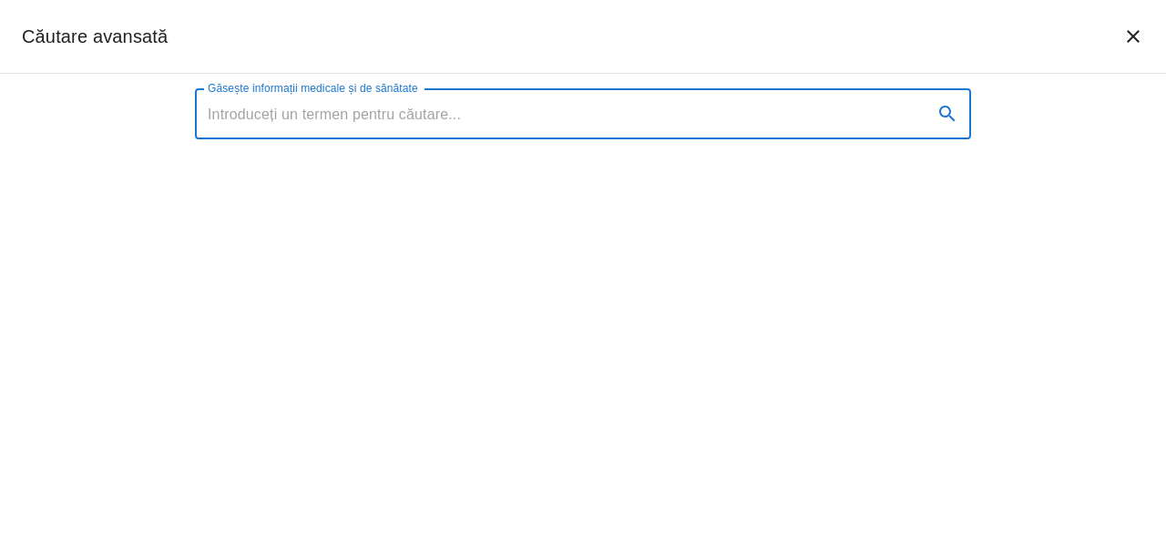
click at [405, 120] on input "Găsește informații medicale și de sănătate" at bounding box center [556, 113] width 723 height 51
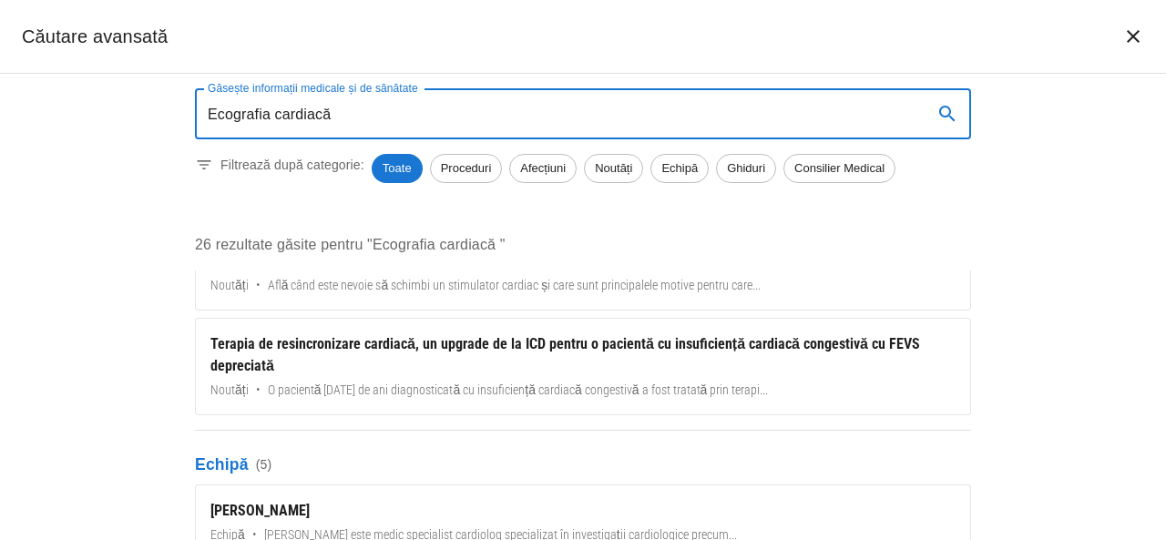
scroll to position [1275, 0]
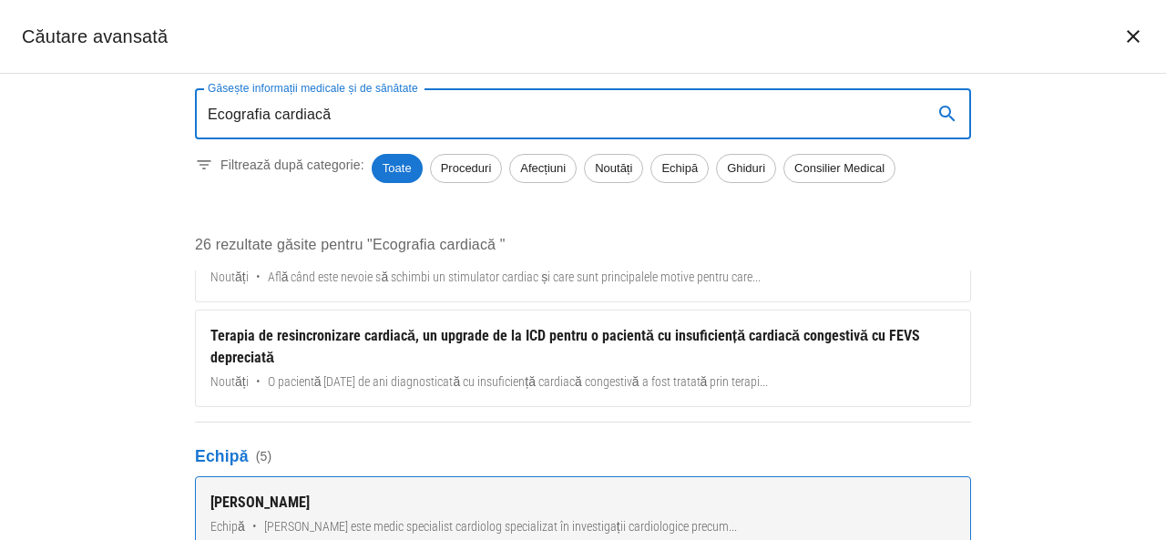
type input "Ecografia cardiacă"
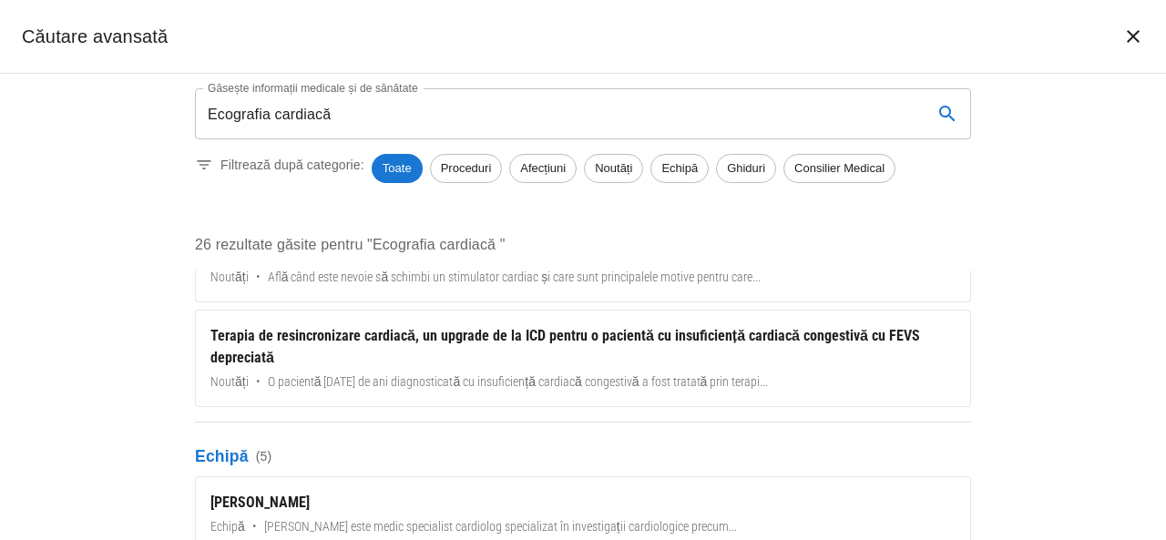
click at [1133, 34] on icon "închide căutarea" at bounding box center [1133, 36] width 22 height 22
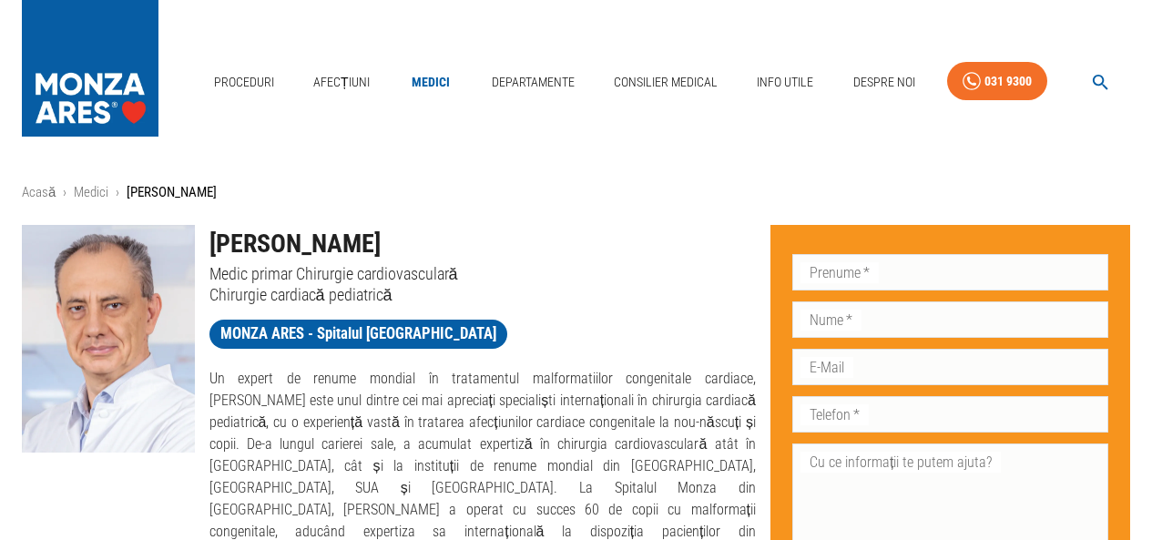
click at [1101, 77] on icon "button" at bounding box center [1100, 82] width 21 height 21
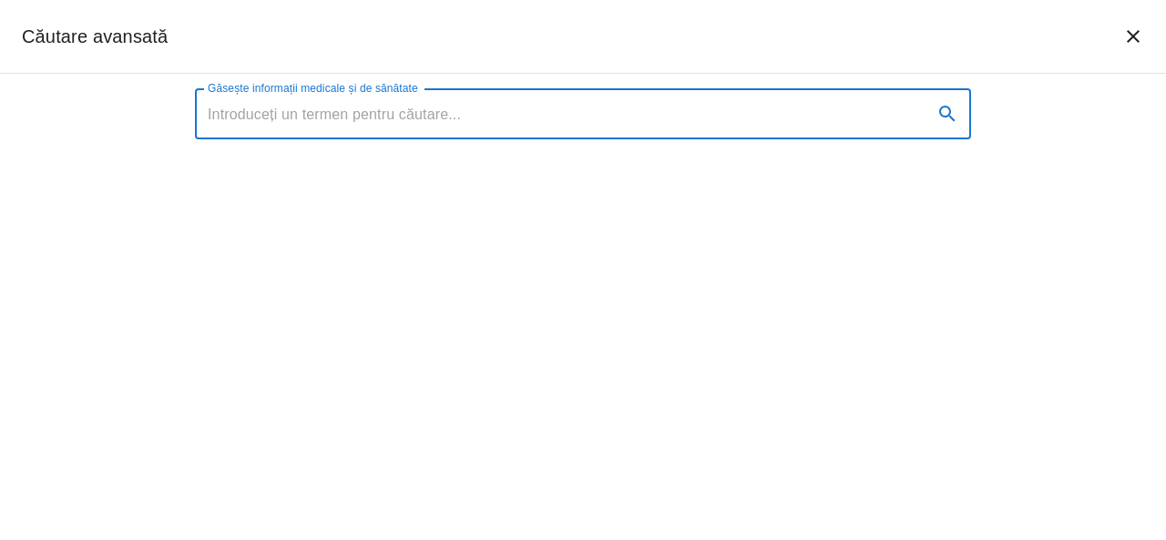
click at [382, 122] on input "Găsește informații medicale și de sănătate" at bounding box center [556, 113] width 723 height 51
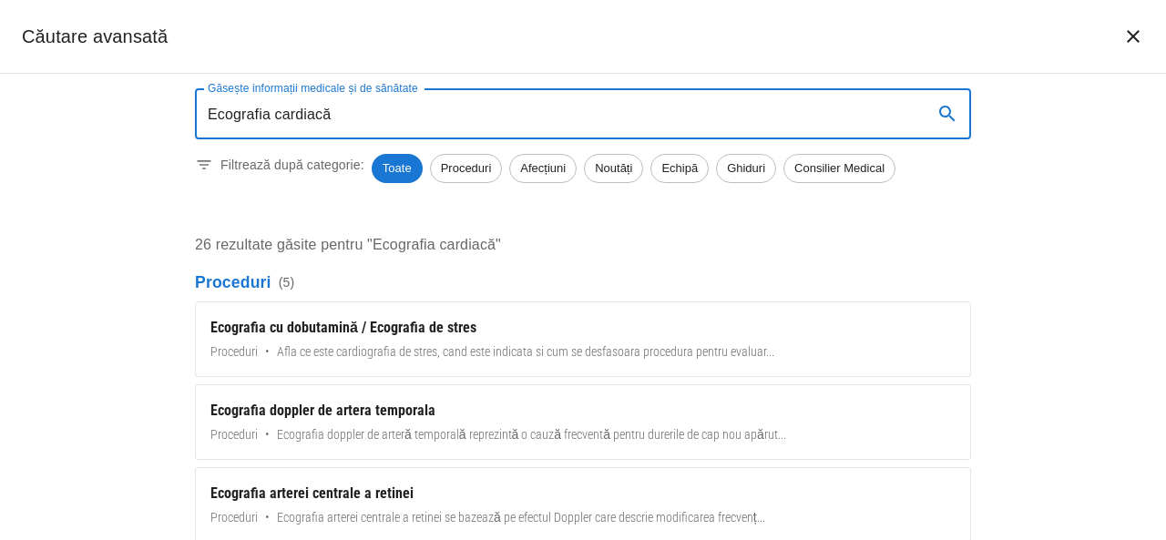
click at [272, 114] on input "Ecografia cardiacă" at bounding box center [556, 113] width 723 height 51
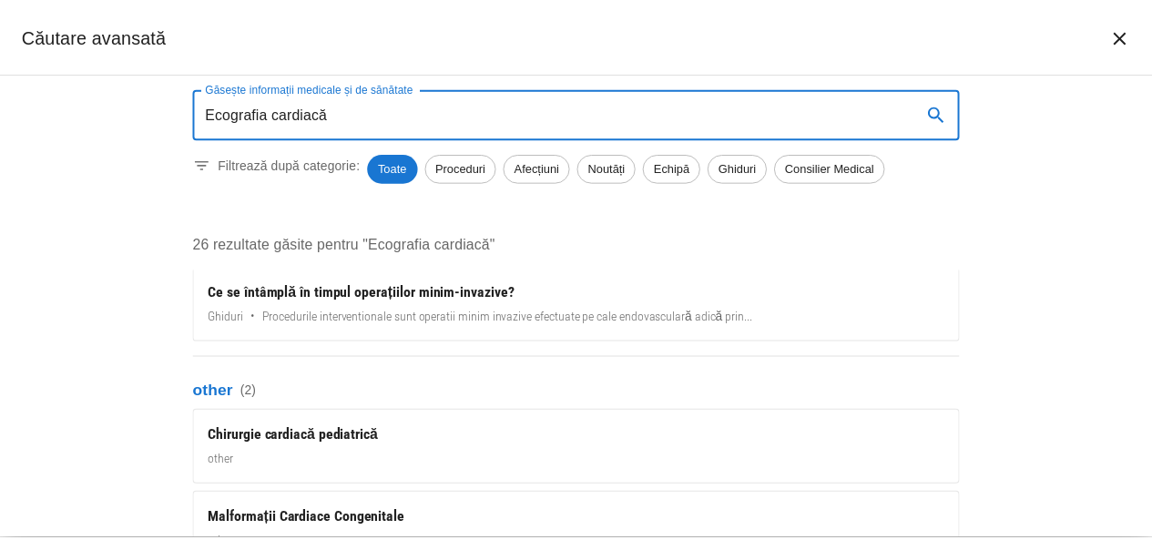
scroll to position [2220, 0]
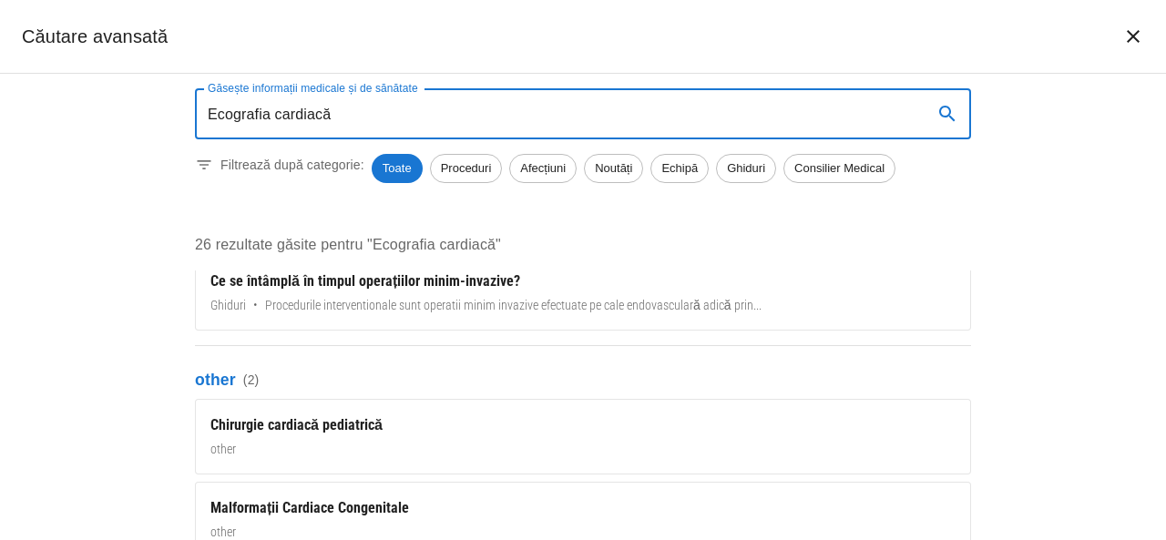
type input "Ecografia cardiacă"
click at [1122, 284] on div "Găsește informații medicale și de sănătate Ecografia cardiacă Găsește informați…" at bounding box center [583, 307] width 1166 height 466
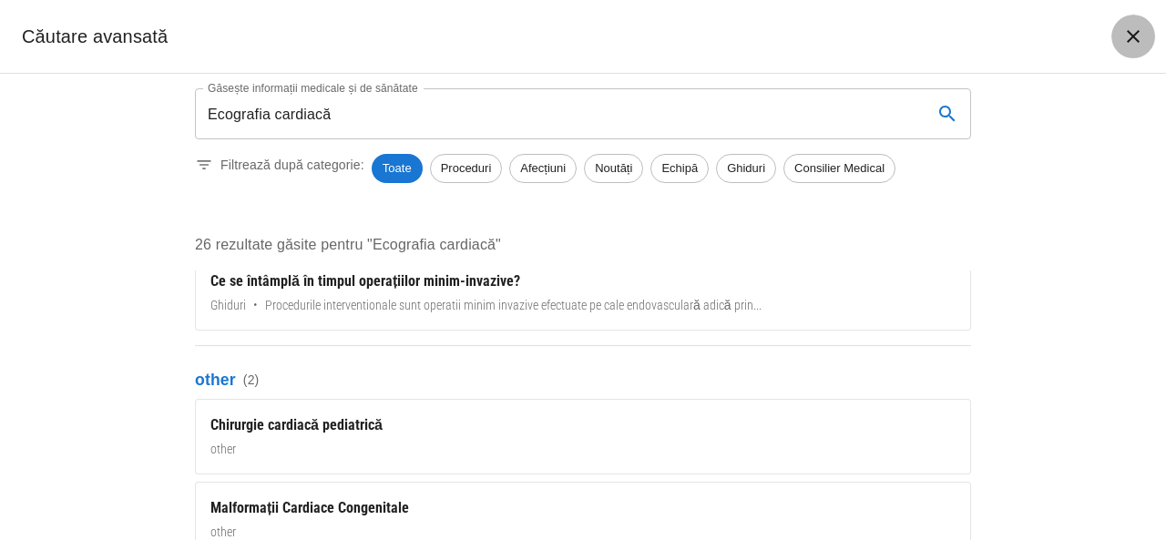
click at [1136, 31] on icon "închide căutarea" at bounding box center [1133, 36] width 22 height 22
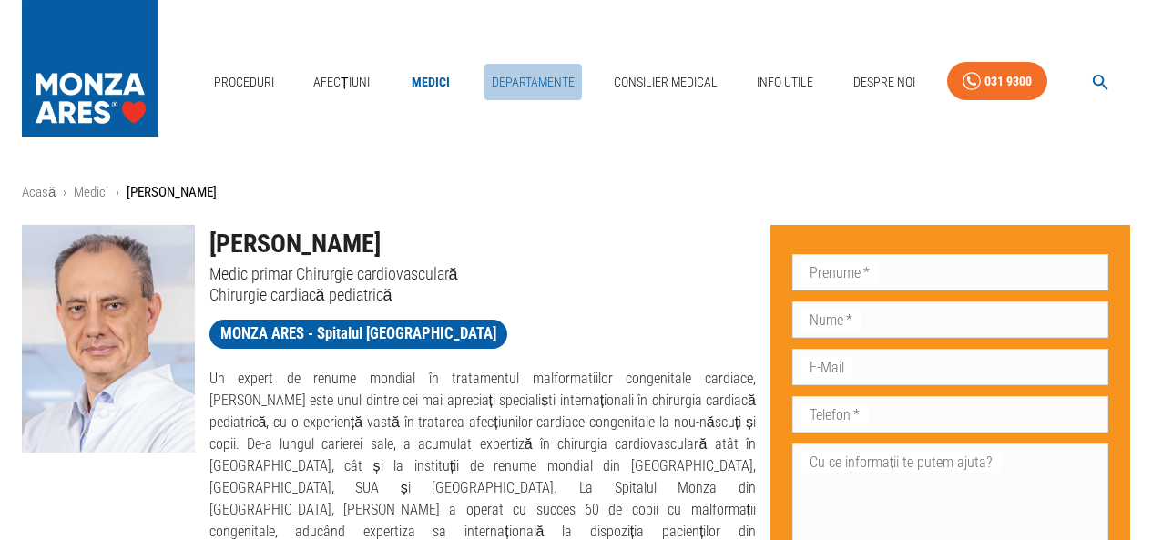
click at [542, 78] on link "Departamente" at bounding box center [532, 82] width 97 height 37
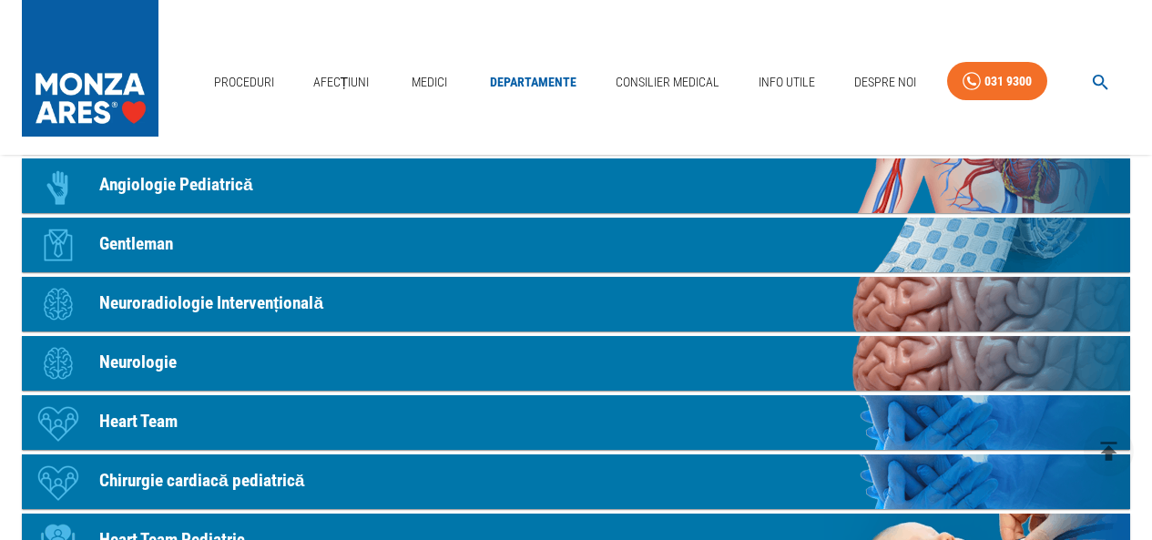
scroll to position [1093, 0]
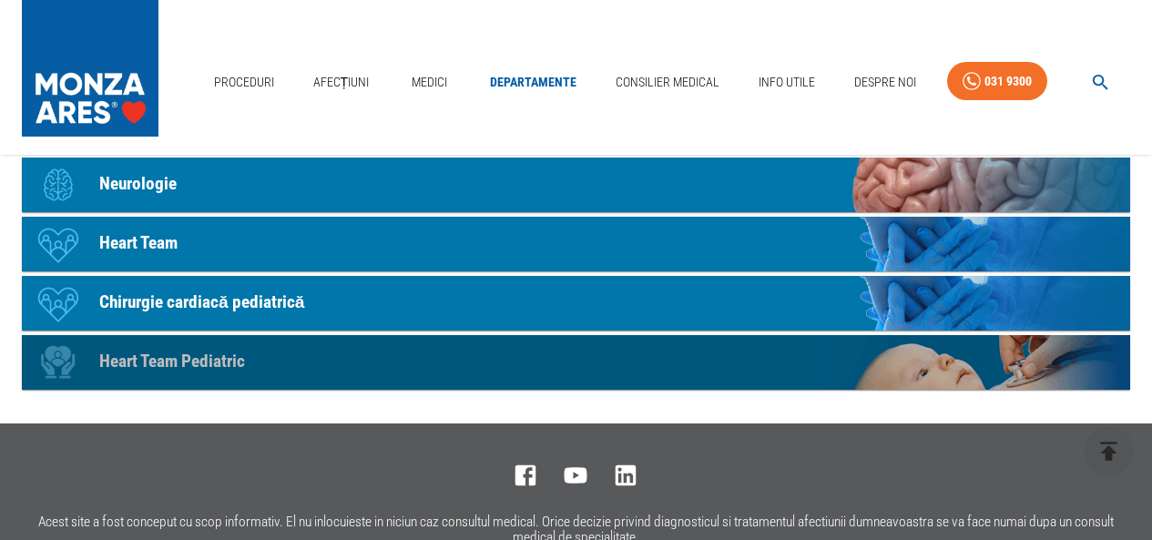
click at [227, 354] on p "Heart Team Pediatric" at bounding box center [172, 362] width 146 height 26
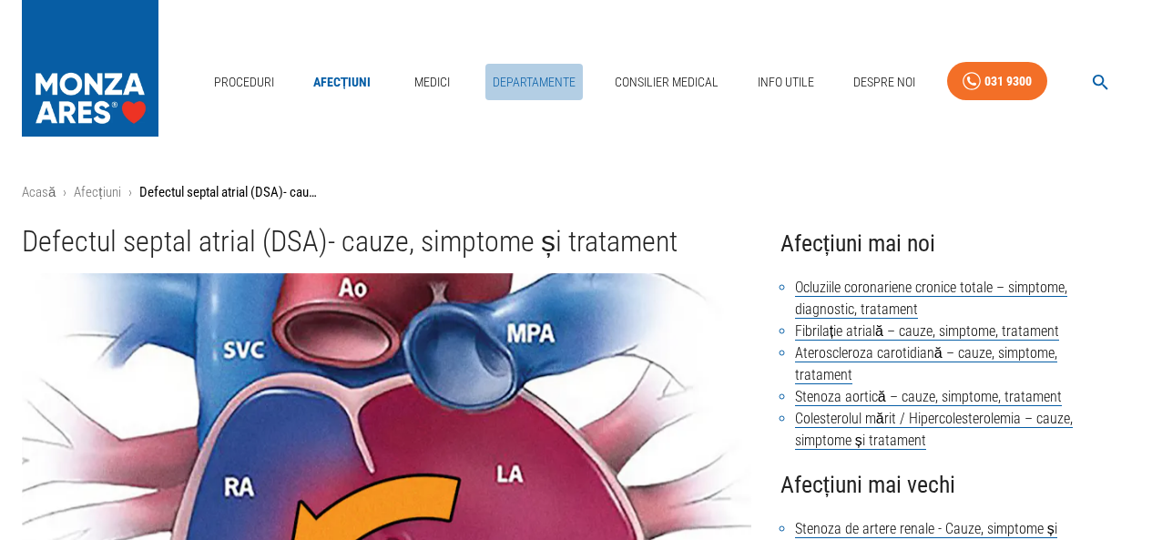
click at [541, 76] on link "Departamente" at bounding box center [533, 82] width 97 height 37
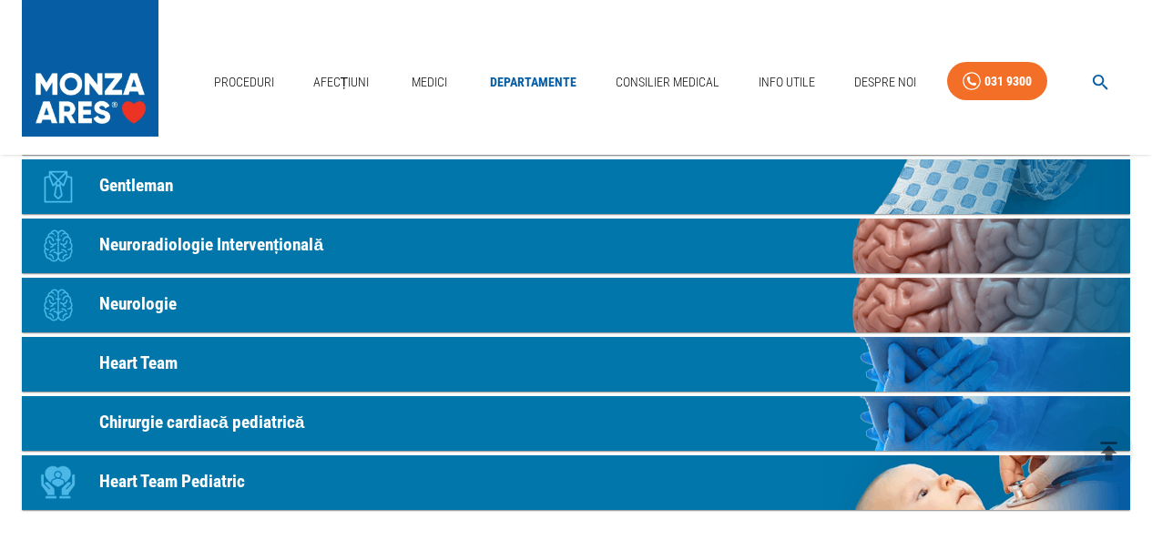
scroll to position [1093, 0]
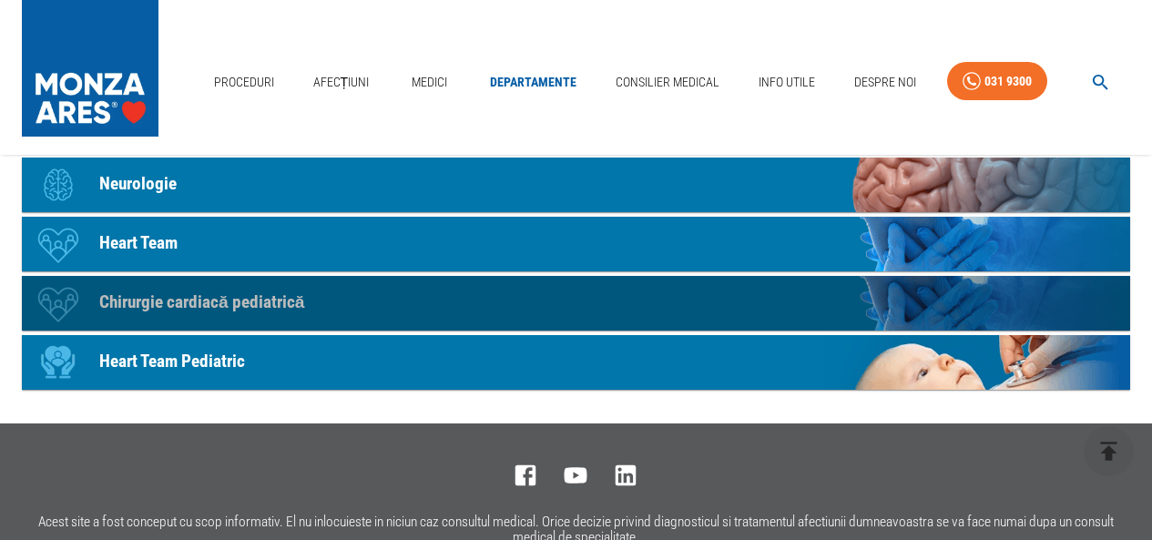
drag, startPoint x: 192, startPoint y: 303, endPoint x: 417, endPoint y: 5, distance: 373.9
click at [193, 302] on p "Chirurgie cardiacă pediatrică" at bounding box center [201, 303] width 205 height 26
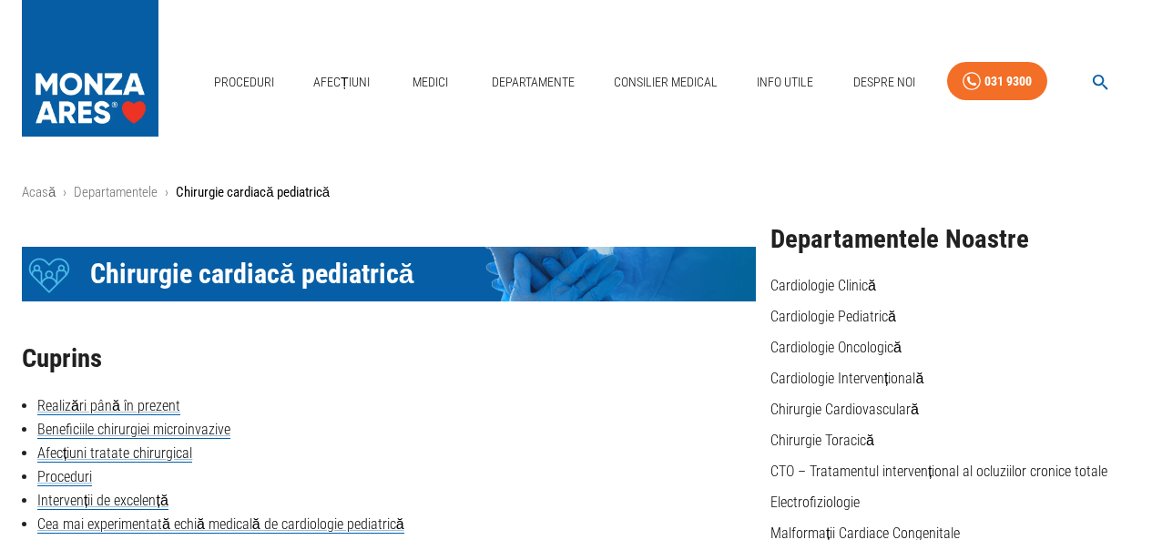
click at [1095, 80] on icon "button" at bounding box center [1100, 82] width 21 height 21
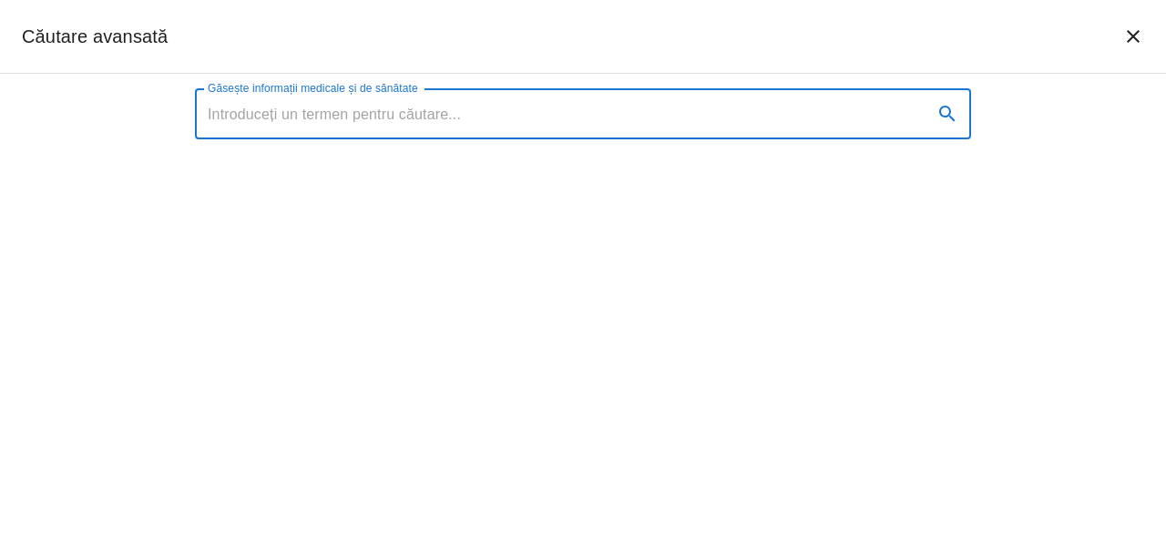
click at [393, 97] on input "Găsește informații medicale și de sănătate" at bounding box center [556, 113] width 723 height 51
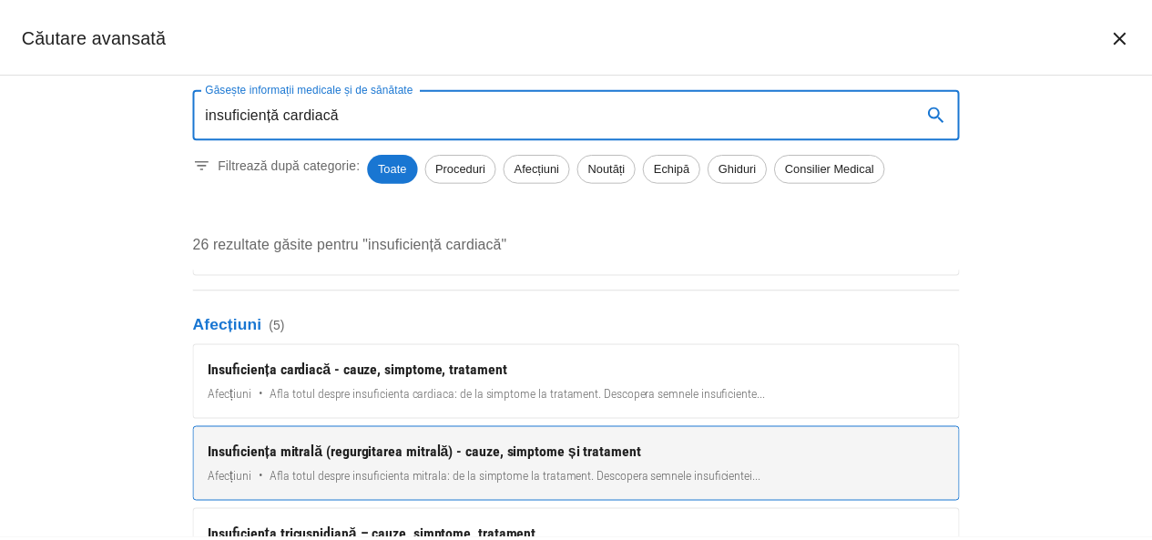
scroll to position [455, 0]
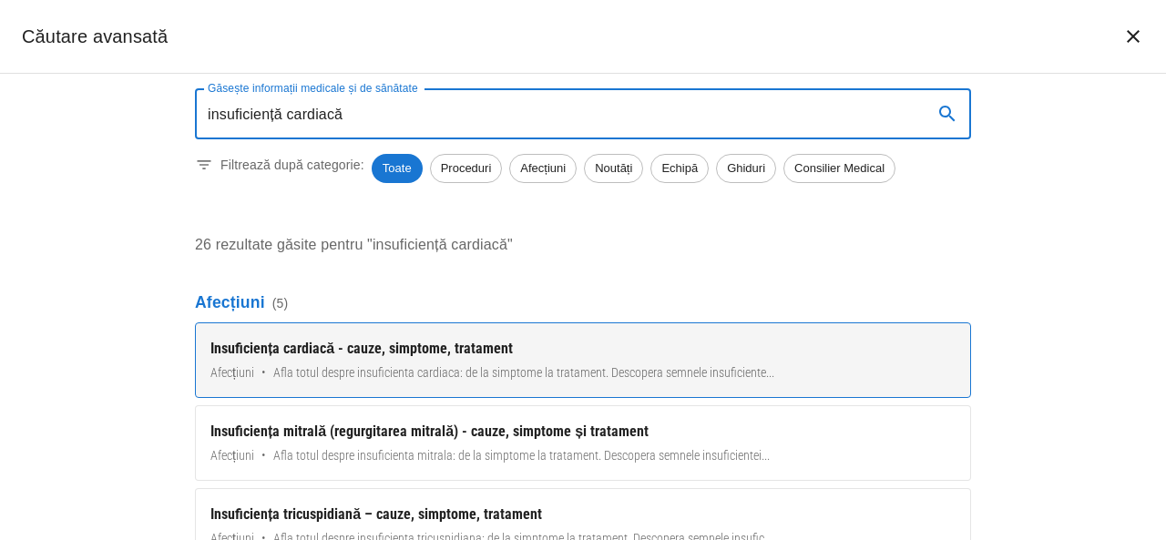
type input "insuficiență cardiacă"
click at [353, 347] on div "Insuficiența cardiacă - cauze, simptome, tratament" at bounding box center [582, 349] width 745 height 22
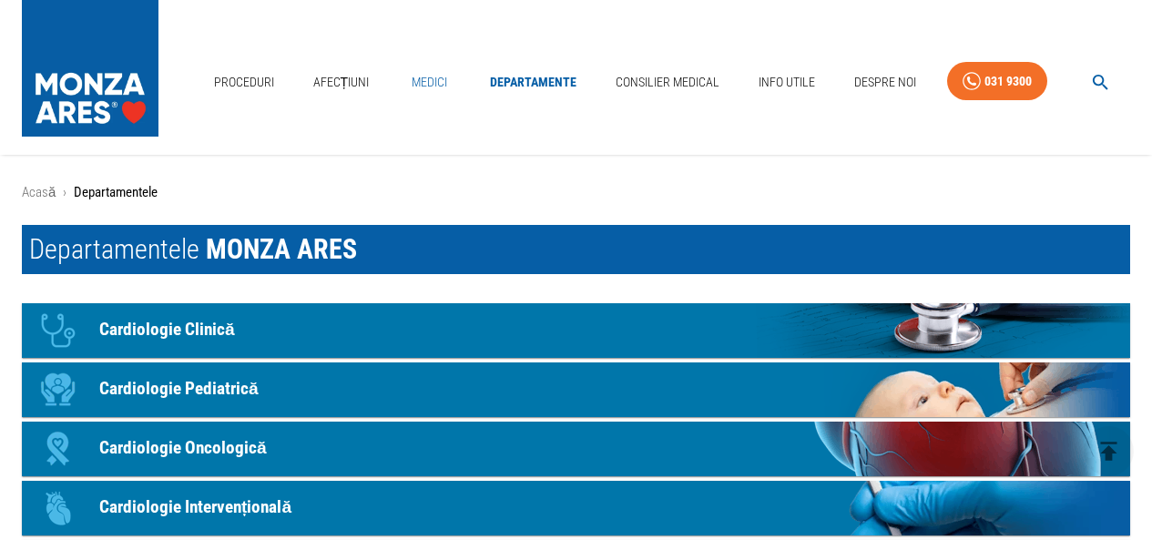
scroll to position [1093, 0]
